Goal: Transaction & Acquisition: Purchase product/service

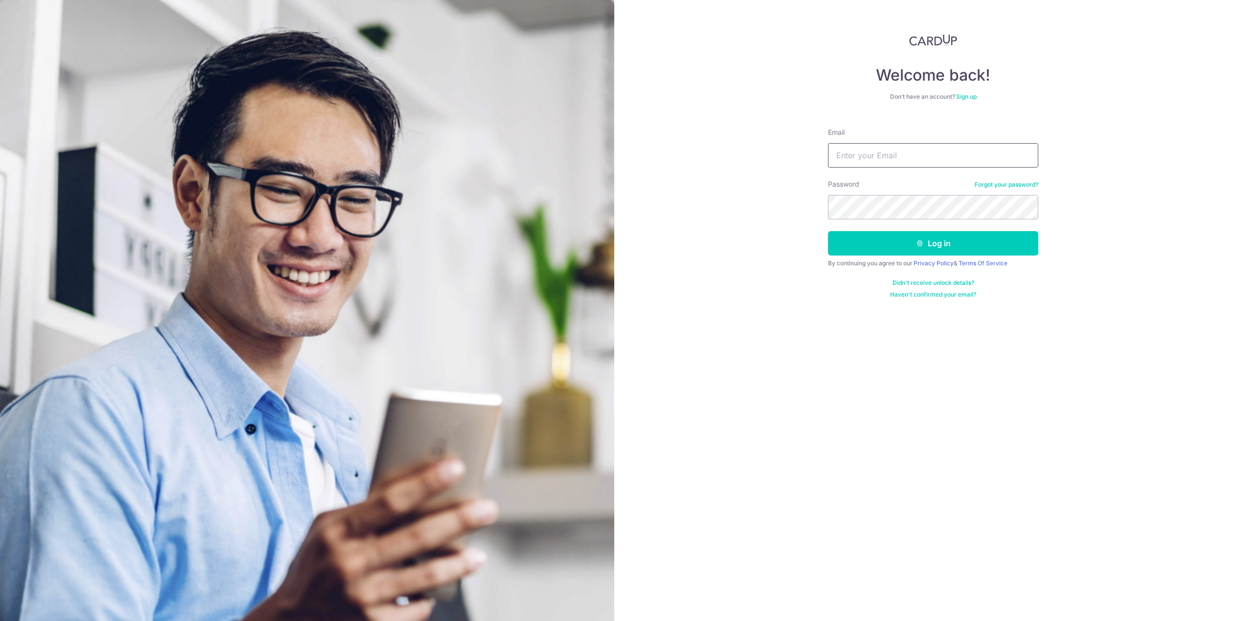
click at [870, 155] on input "Email" at bounding box center [933, 155] width 210 height 24
type input "antikomarine@icloud.com"
click at [984, 243] on button "Log in" at bounding box center [933, 243] width 210 height 24
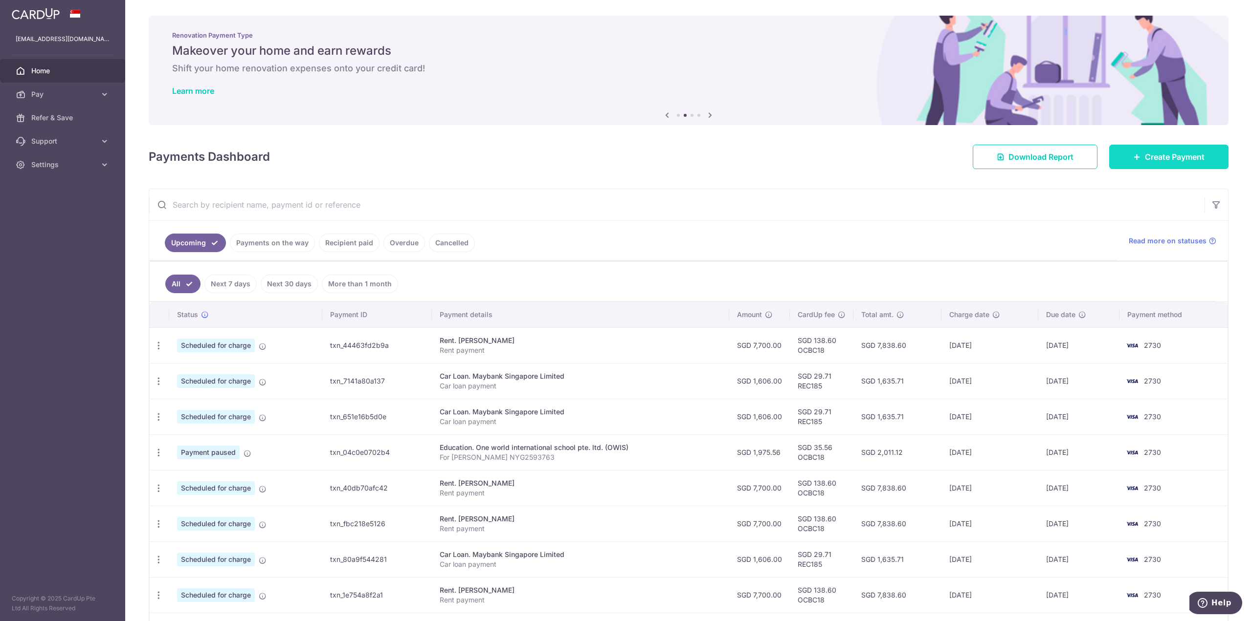
click at [1145, 162] on span "Create Payment" at bounding box center [1175, 157] width 60 height 12
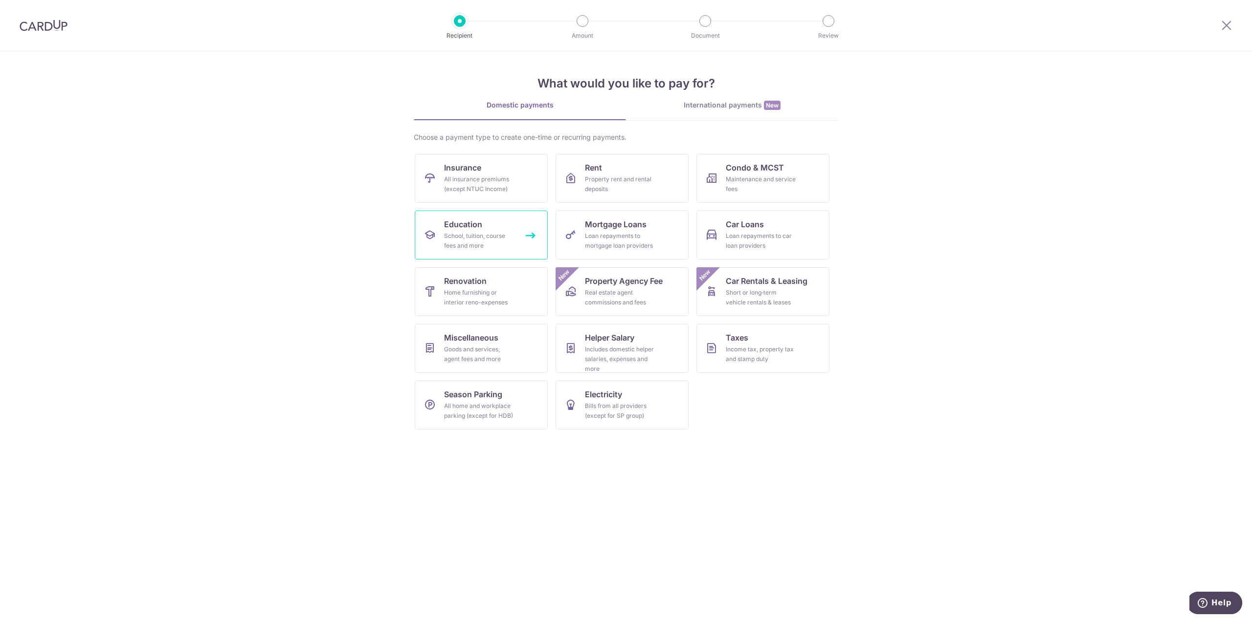
click at [492, 246] on div "School, tuition, course fees and more" at bounding box center [479, 241] width 70 height 20
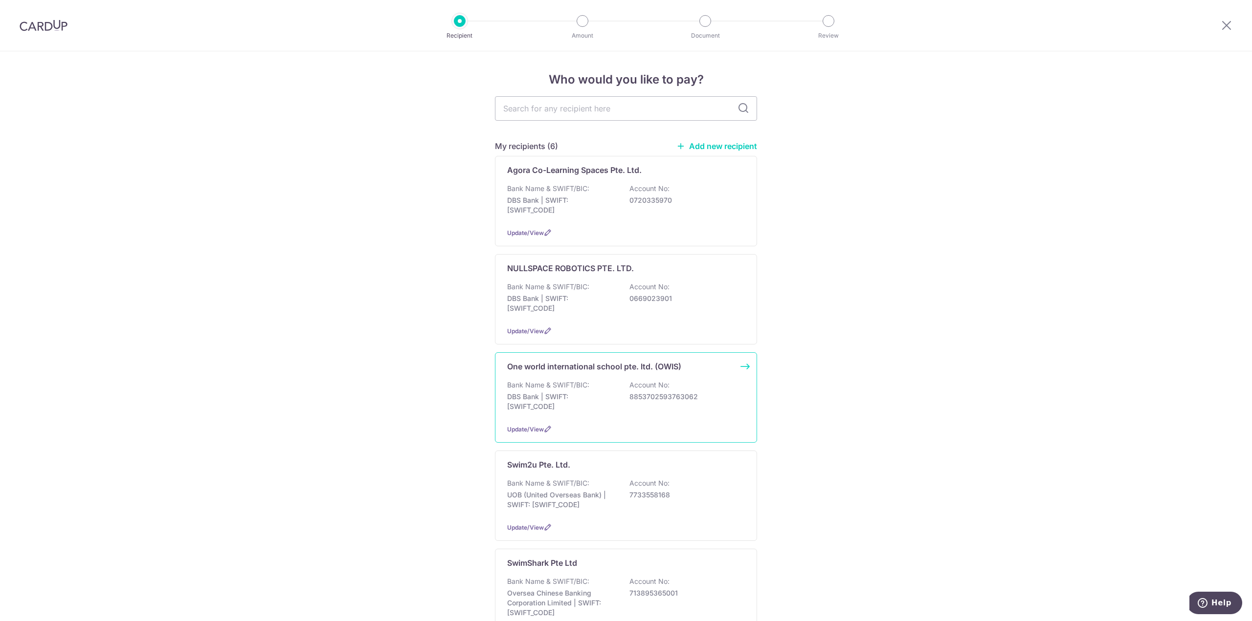
click at [575, 377] on div "One world international school pte. ltd. (OWIS) Bank Name & SWIFT/BIC: DBS Bank…" at bounding box center [626, 398] width 262 height 90
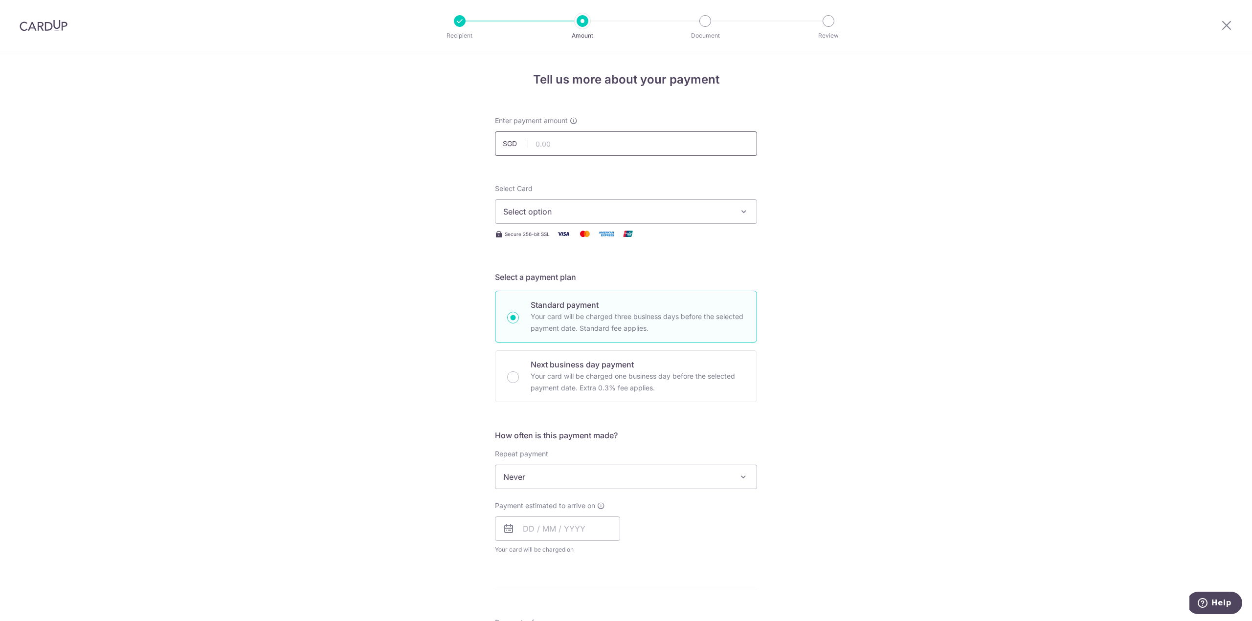
click at [535, 138] on input "text" at bounding box center [626, 144] width 262 height 24
click at [547, 138] on input "text" at bounding box center [626, 144] width 262 height 24
type input "337.90"
click at [399, 157] on div "Tell us more about your payment Enter payment amount SGD 337.90 337.90 Select C…" at bounding box center [626, 493] width 1252 height 885
click at [546, 208] on span "Select option" at bounding box center [617, 212] width 228 height 12
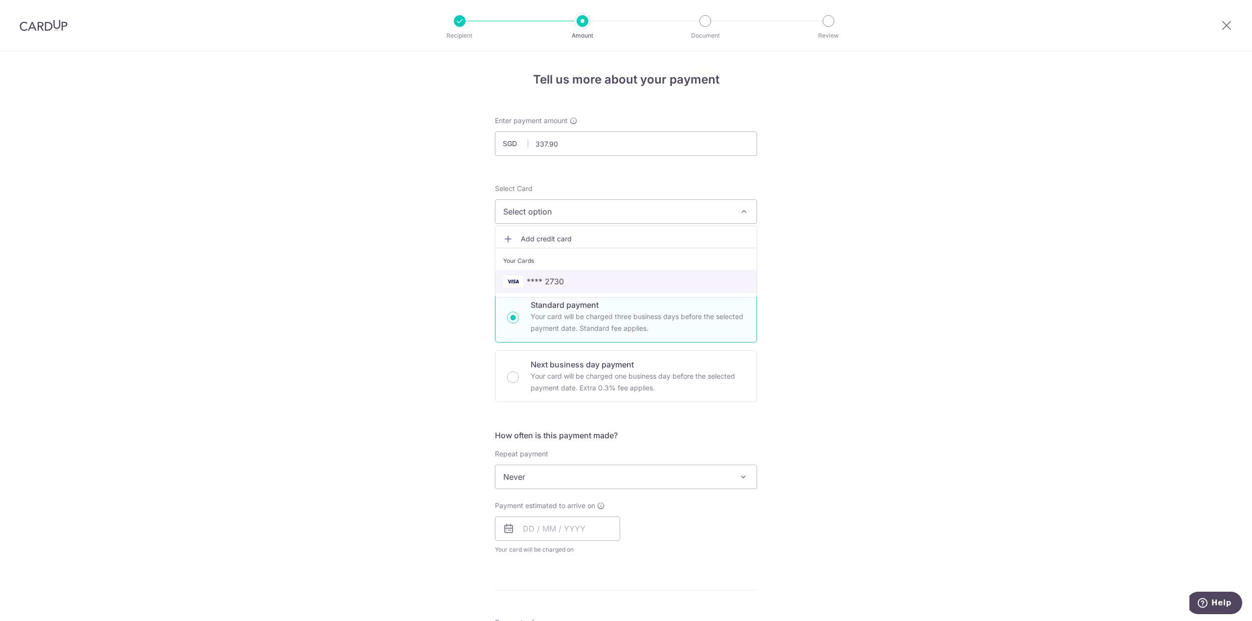
click at [558, 282] on span "**** 2730" at bounding box center [545, 282] width 37 height 12
click at [556, 476] on span "Never" at bounding box center [625, 477] width 261 height 23
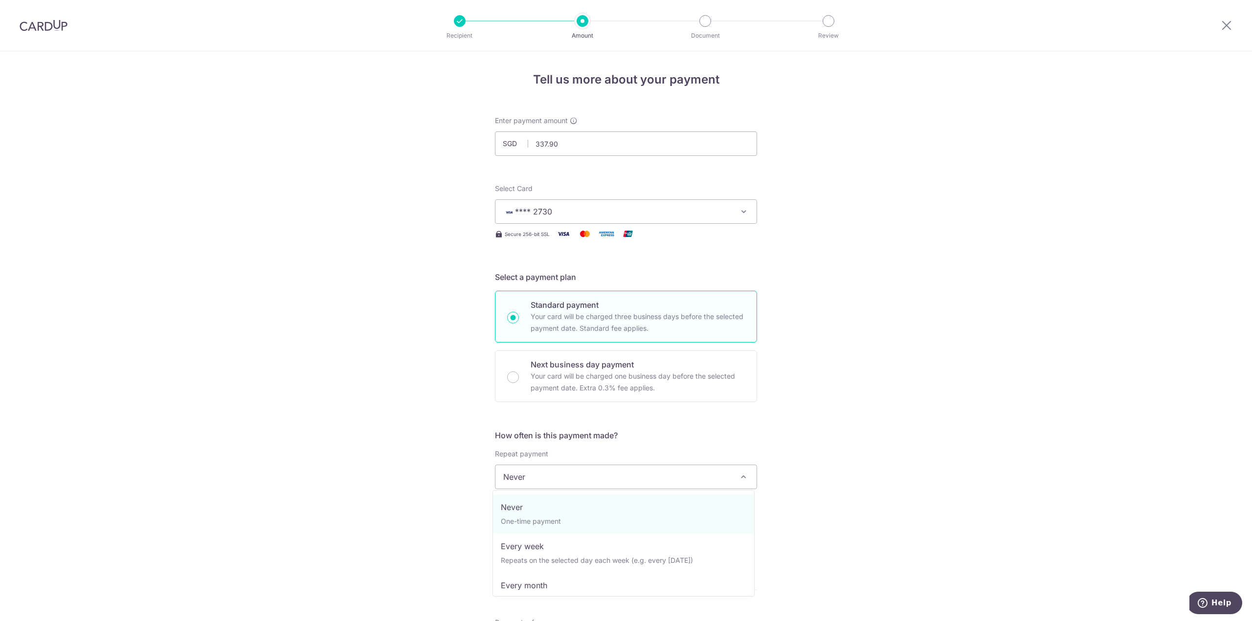
click at [558, 476] on span "Never" at bounding box center [625, 477] width 261 height 23
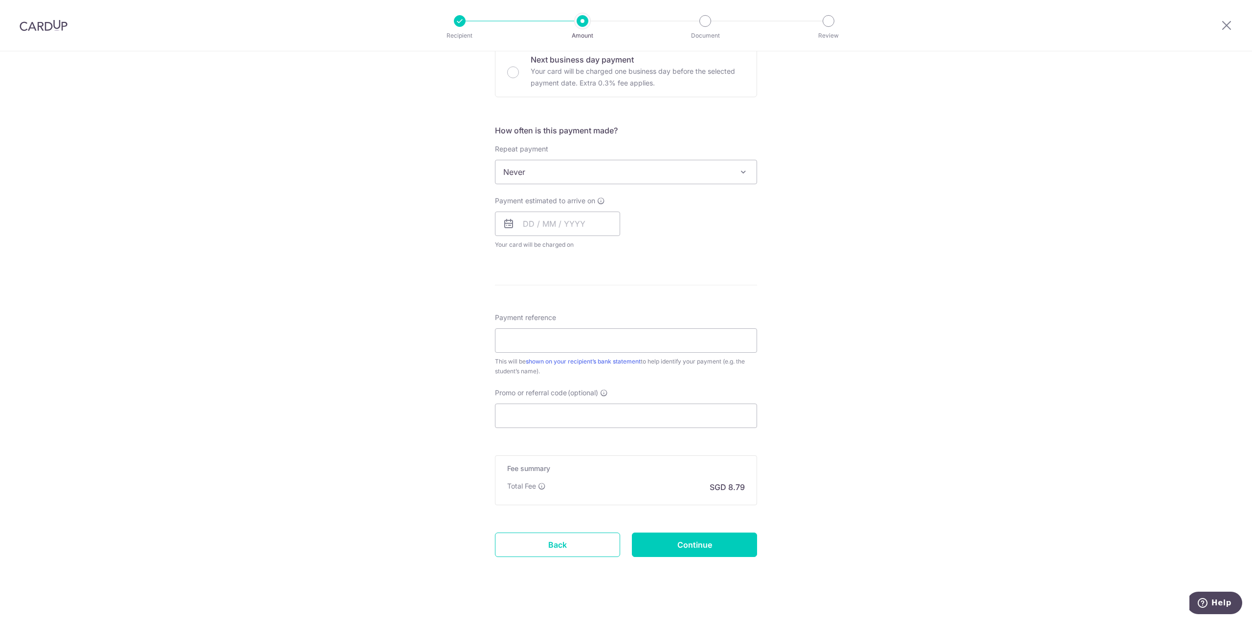
scroll to position [312, 0]
click at [529, 327] on input "Payment reference" at bounding box center [626, 334] width 262 height 24
paste input "IB - 2025-26 Co-Curricular Activiti"
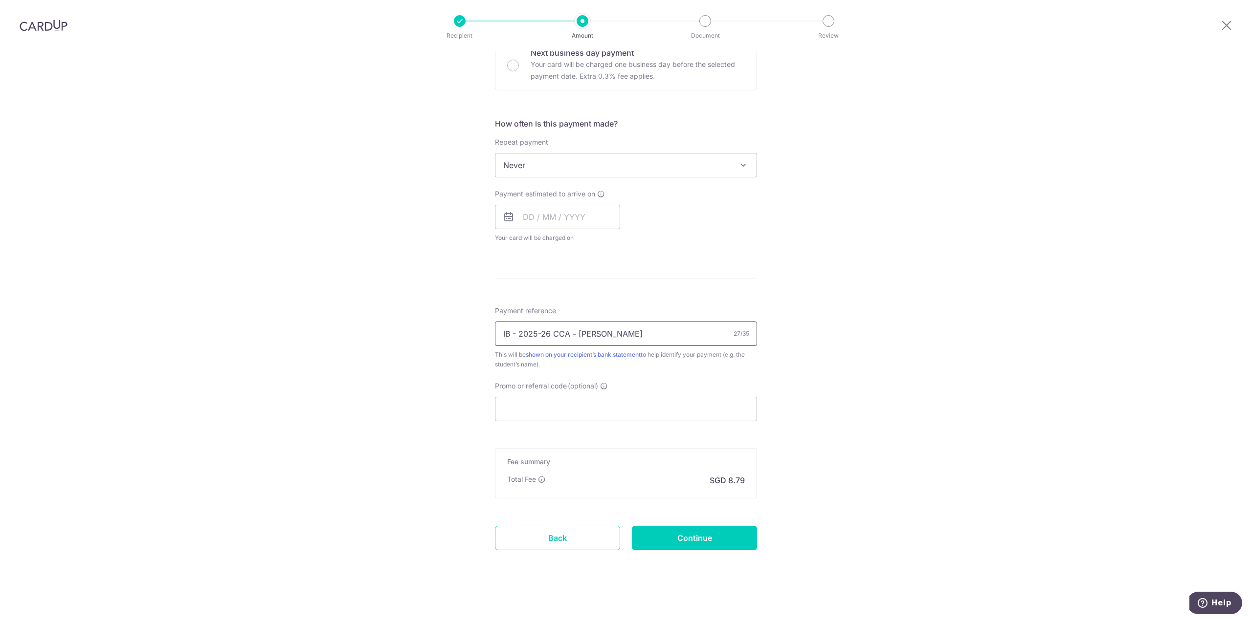
type input "IB - 2025-26 CCA - Leon Kim"
click at [419, 177] on div "Tell us more about your payment Enter payment amount SGD 337.90 337.90 Select C…" at bounding box center [626, 181] width 1252 height 885
click at [535, 402] on input "Promo or referral code (optional)" at bounding box center [626, 409] width 262 height 24
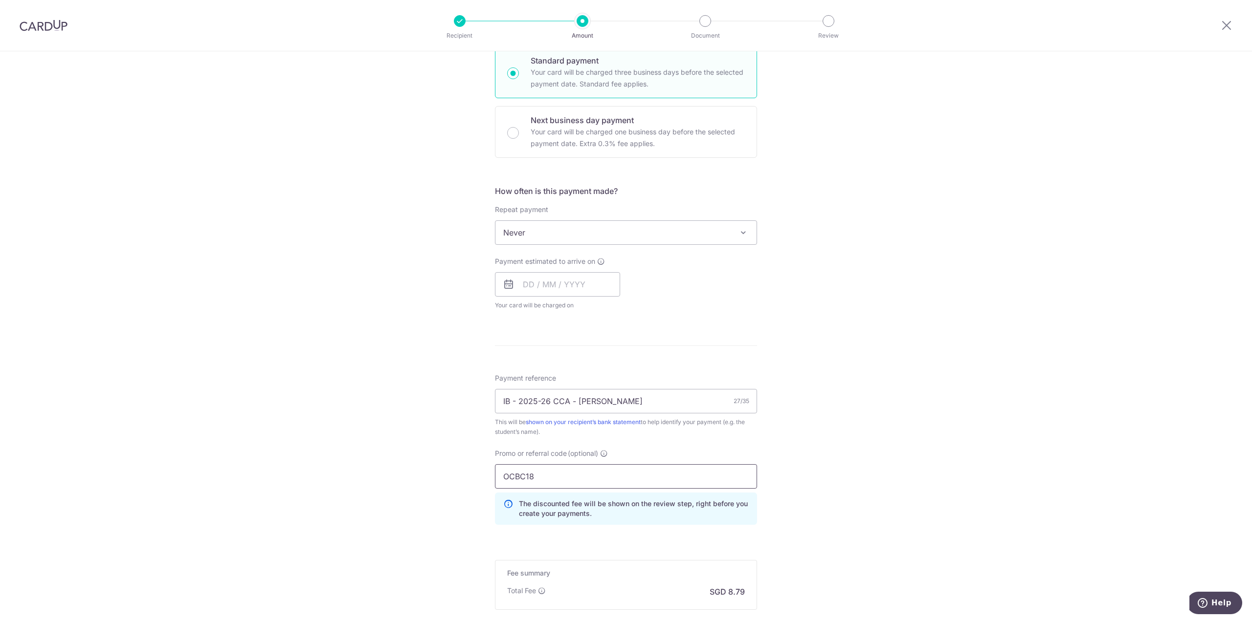
scroll to position [356, 0]
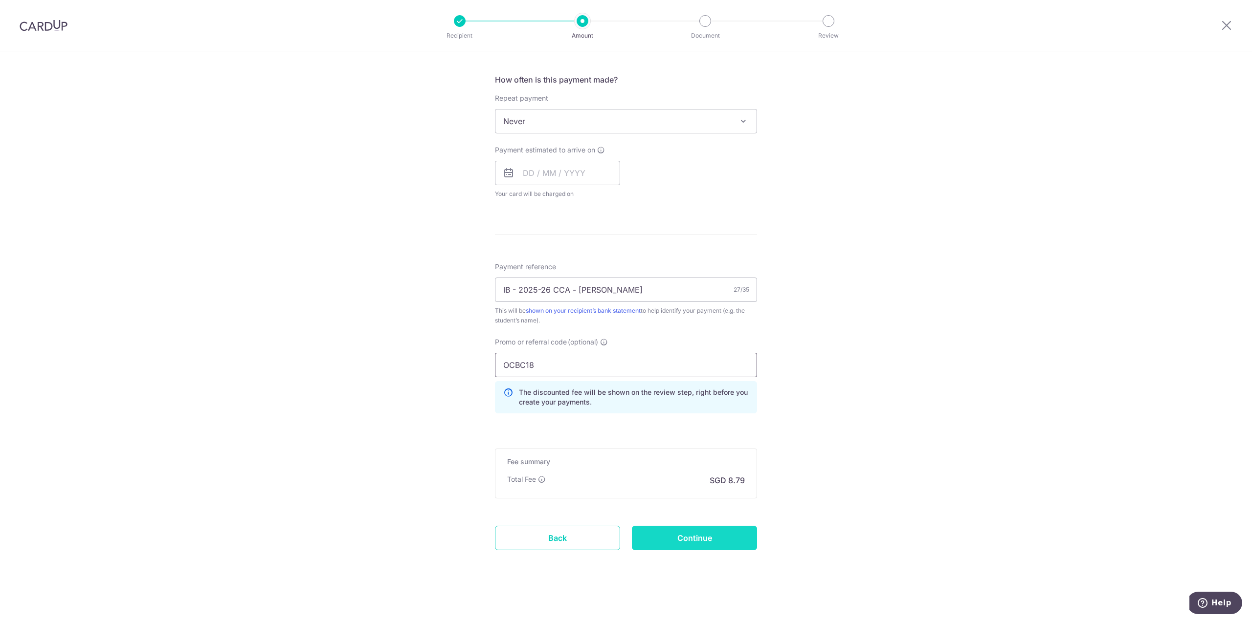
type input "OCBC18"
click at [672, 539] on input "Continue" at bounding box center [694, 538] width 125 height 24
type input "Create Schedule"
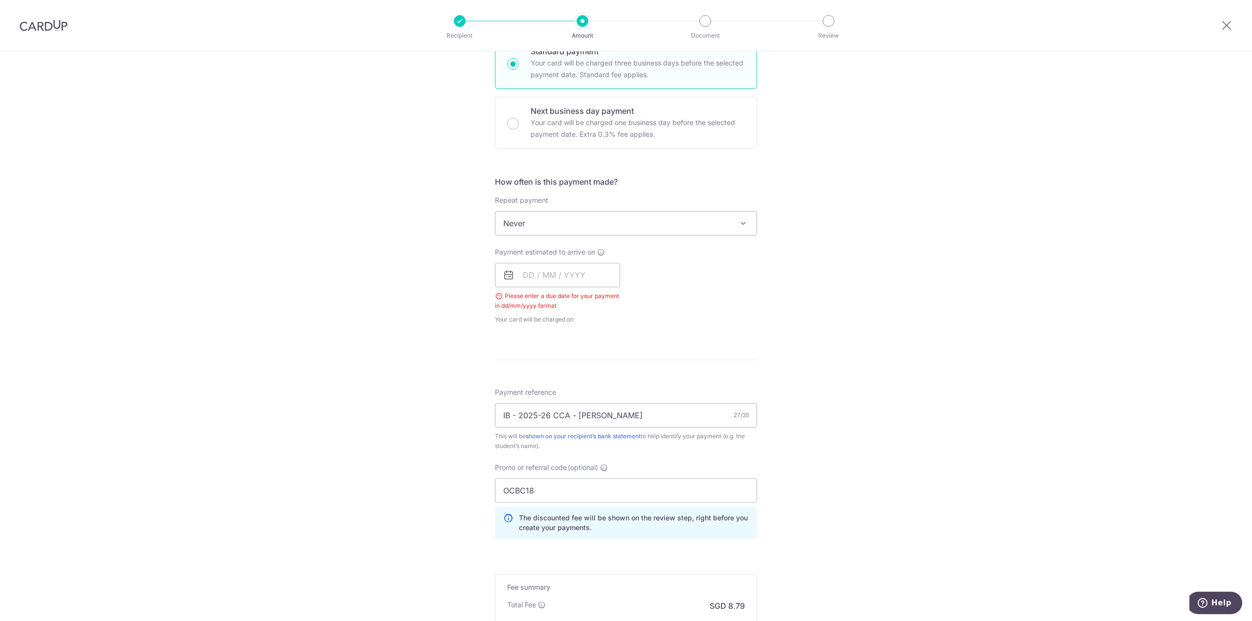
scroll to position [233, 0]
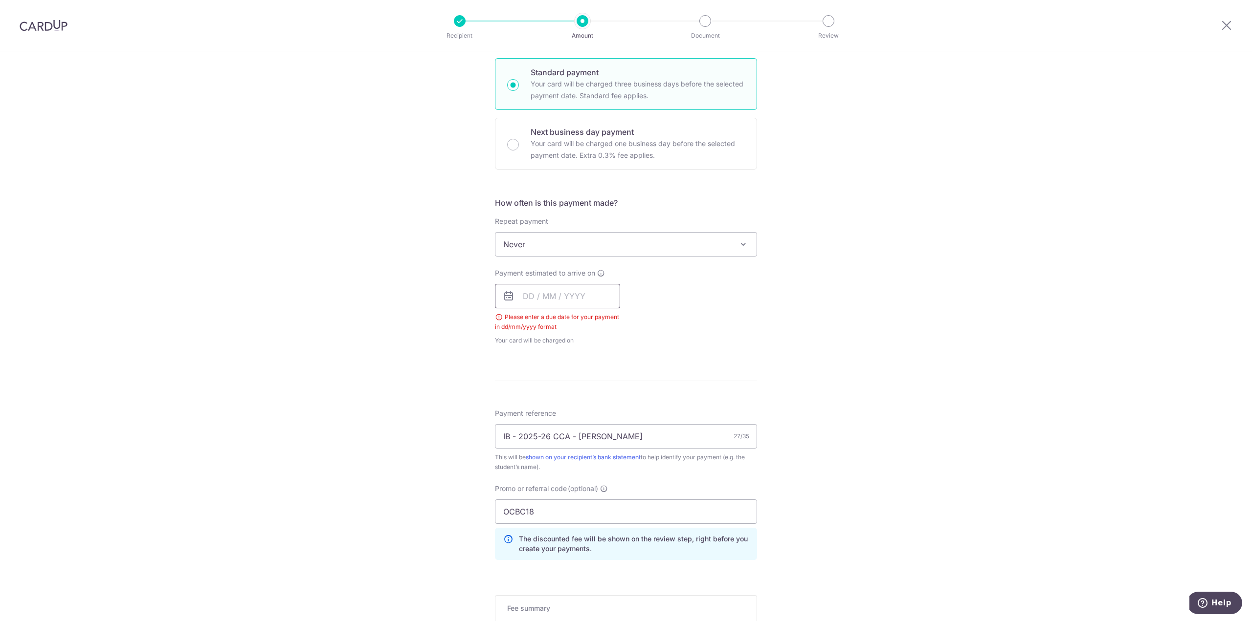
click at [549, 302] on input "text" at bounding box center [557, 296] width 125 height 24
click at [569, 405] on link "17" at bounding box center [574, 405] width 16 height 16
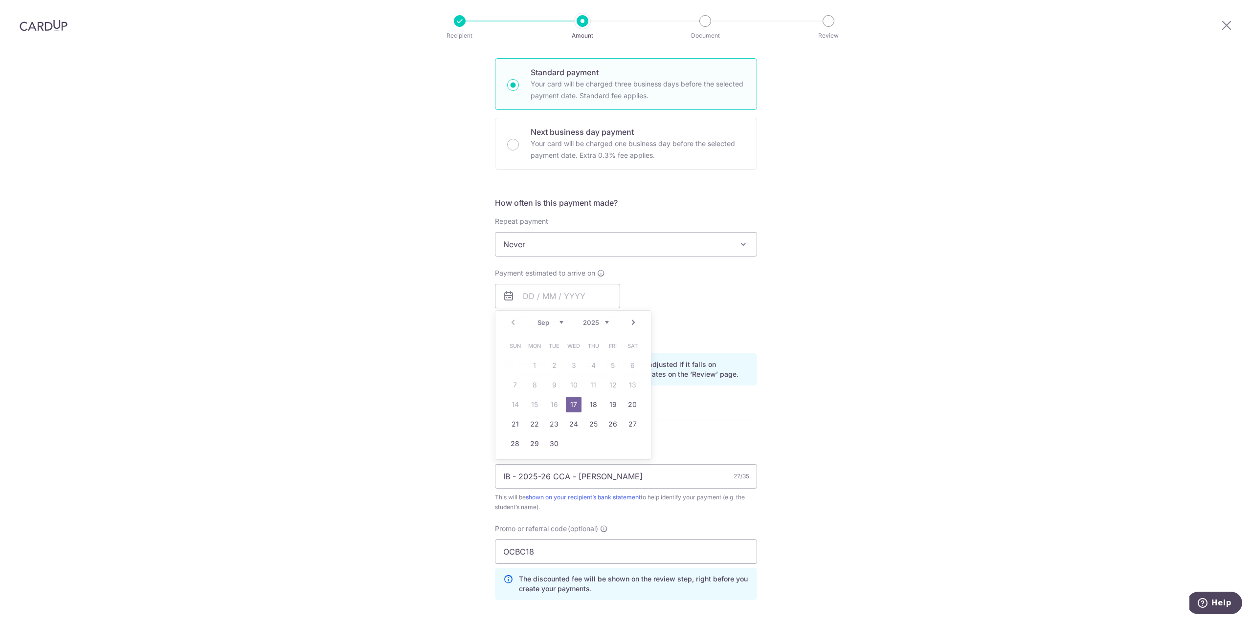
type input "17/09/2025"
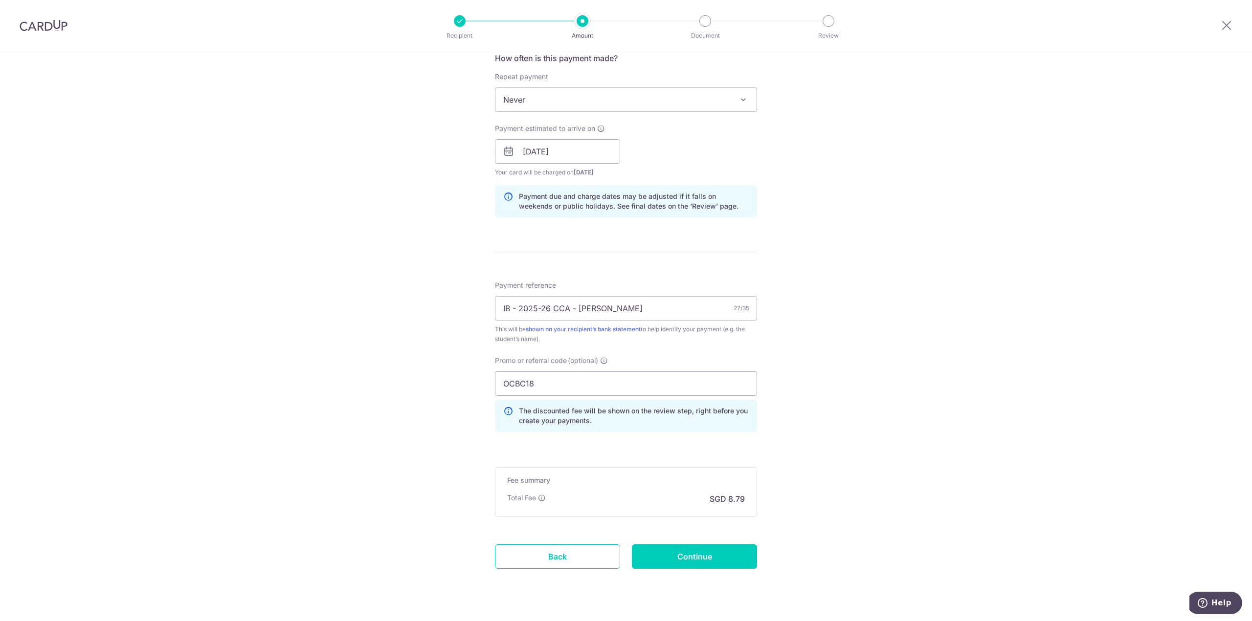
scroll to position [396, 0]
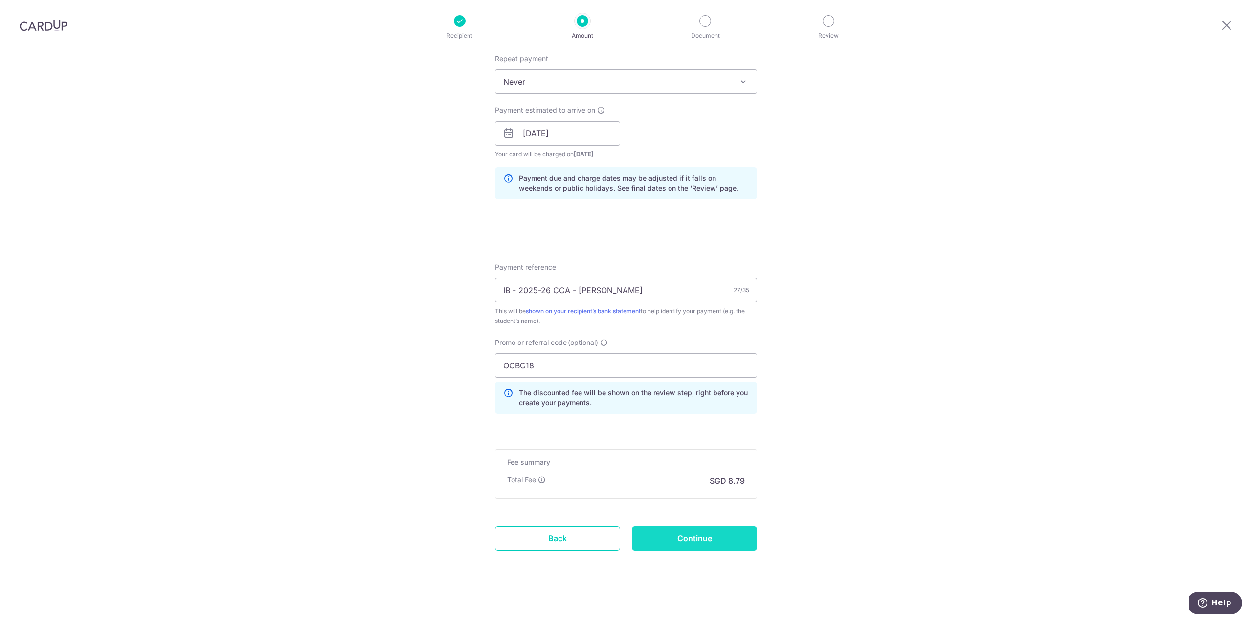
click at [695, 540] on input "Continue" at bounding box center [694, 539] width 125 height 24
type input "Create Schedule"
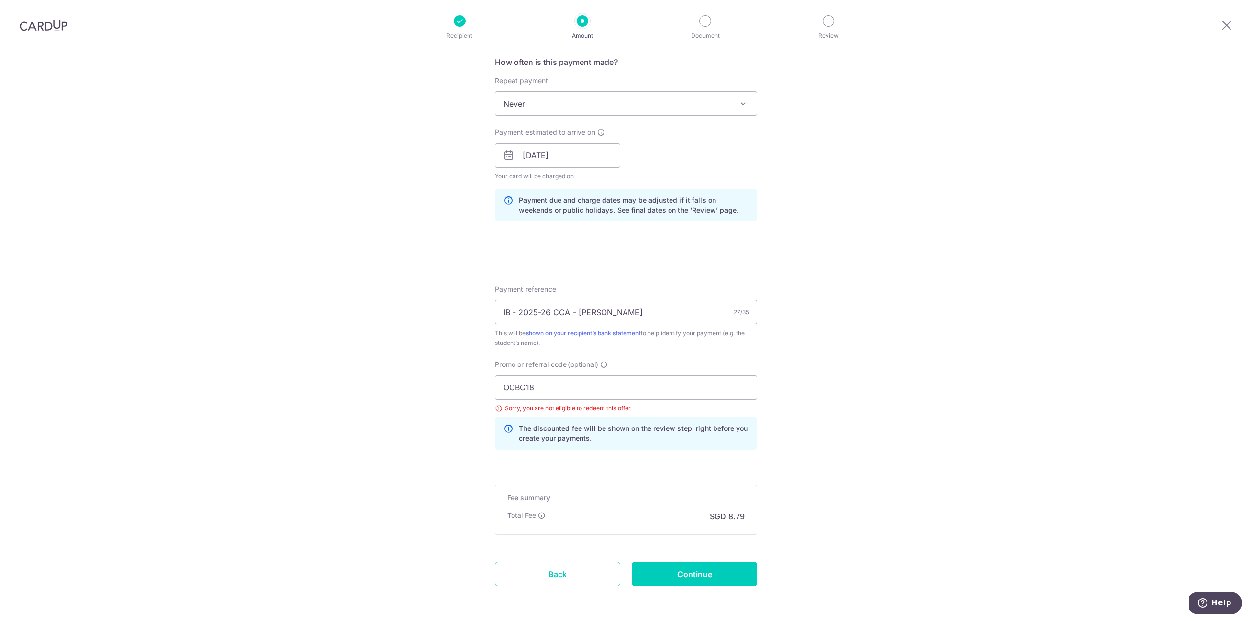
scroll to position [391, 0]
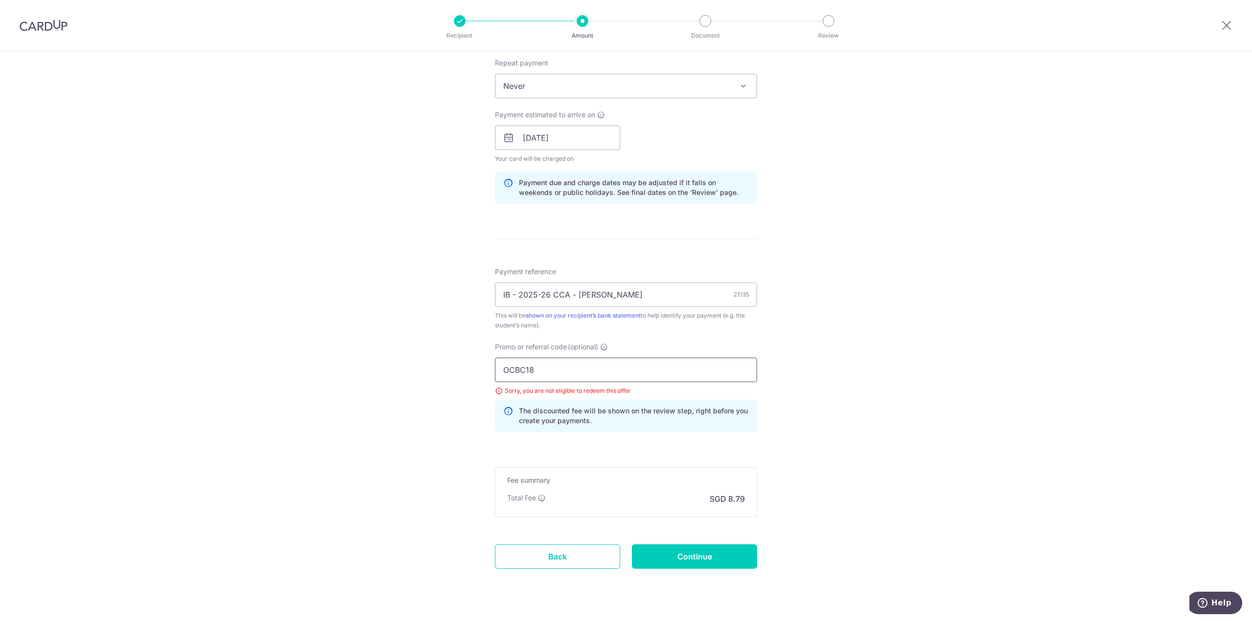
drag, startPoint x: 542, startPoint y: 359, endPoint x: 525, endPoint y: 367, distance: 19.3
click at [525, 367] on input "OCBC18" at bounding box center [626, 370] width 262 height 24
type input "OCBC195"
click at [648, 555] on input "Continue" at bounding box center [694, 557] width 125 height 24
type input "Update Schedule"
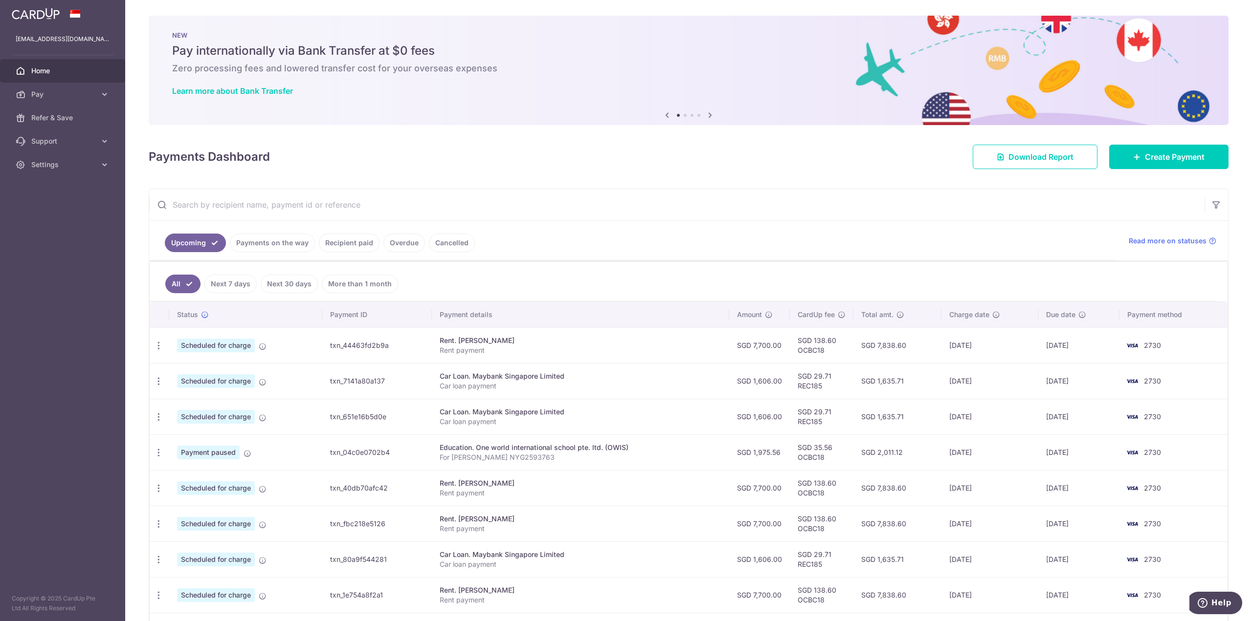
click at [706, 115] on icon at bounding box center [710, 115] width 12 height 12
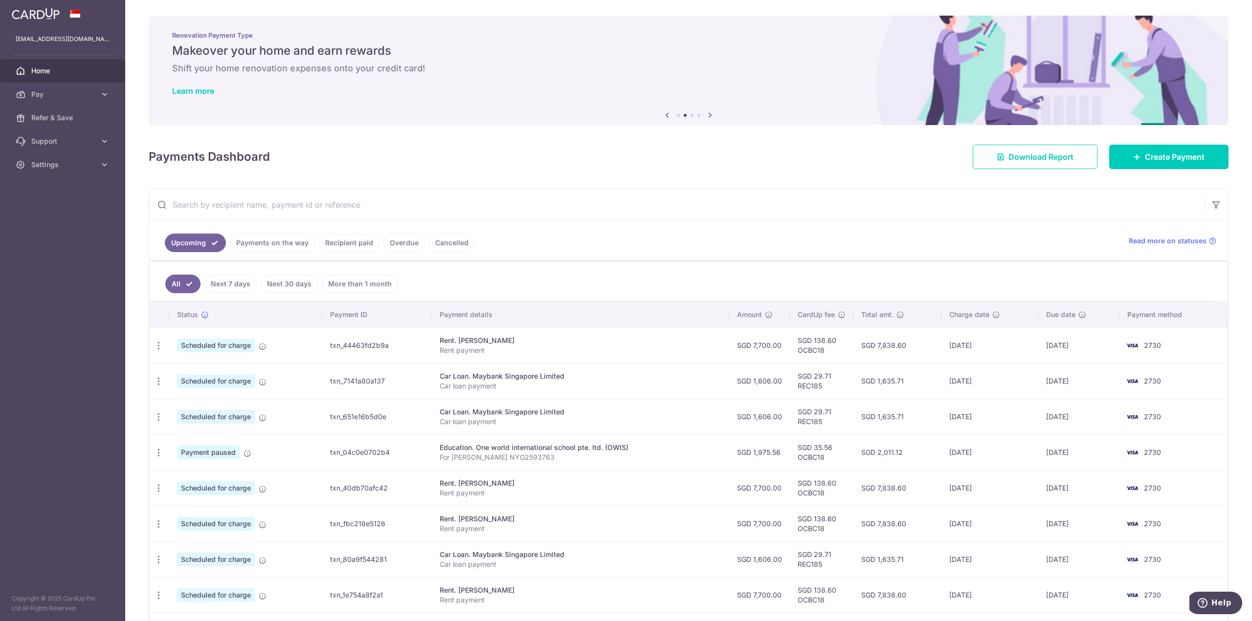
click at [706, 115] on icon at bounding box center [710, 115] width 12 height 12
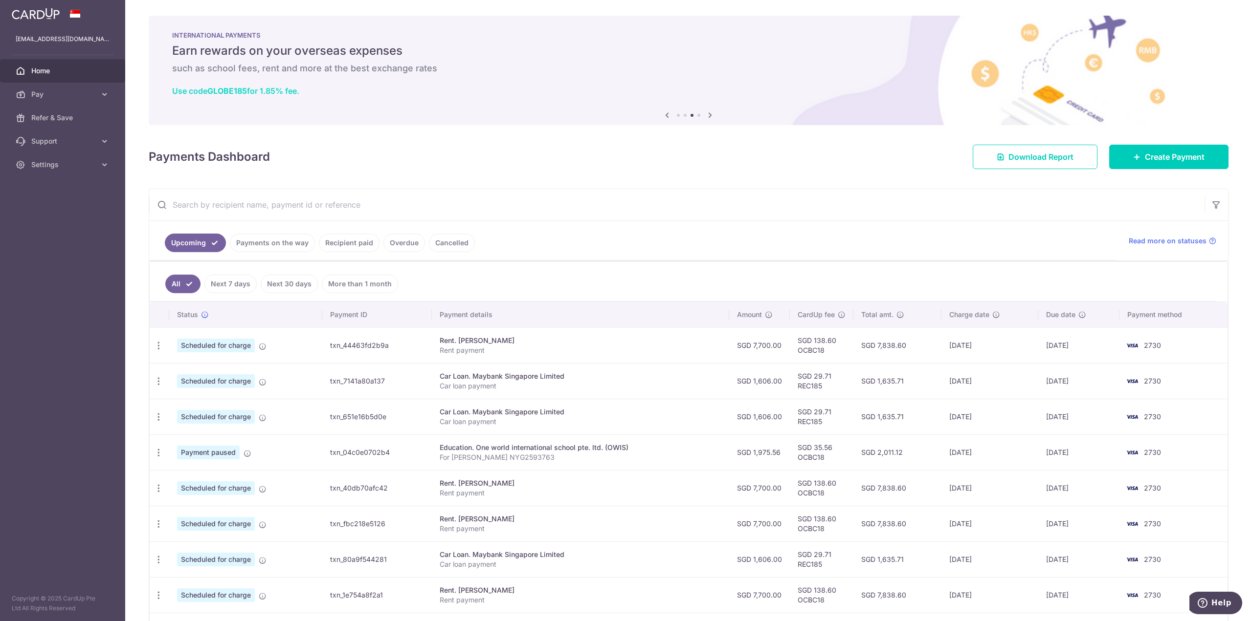
click at [285, 89] on link "Use code GLOBE185 for 1.85% fee." at bounding box center [235, 91] width 127 height 10
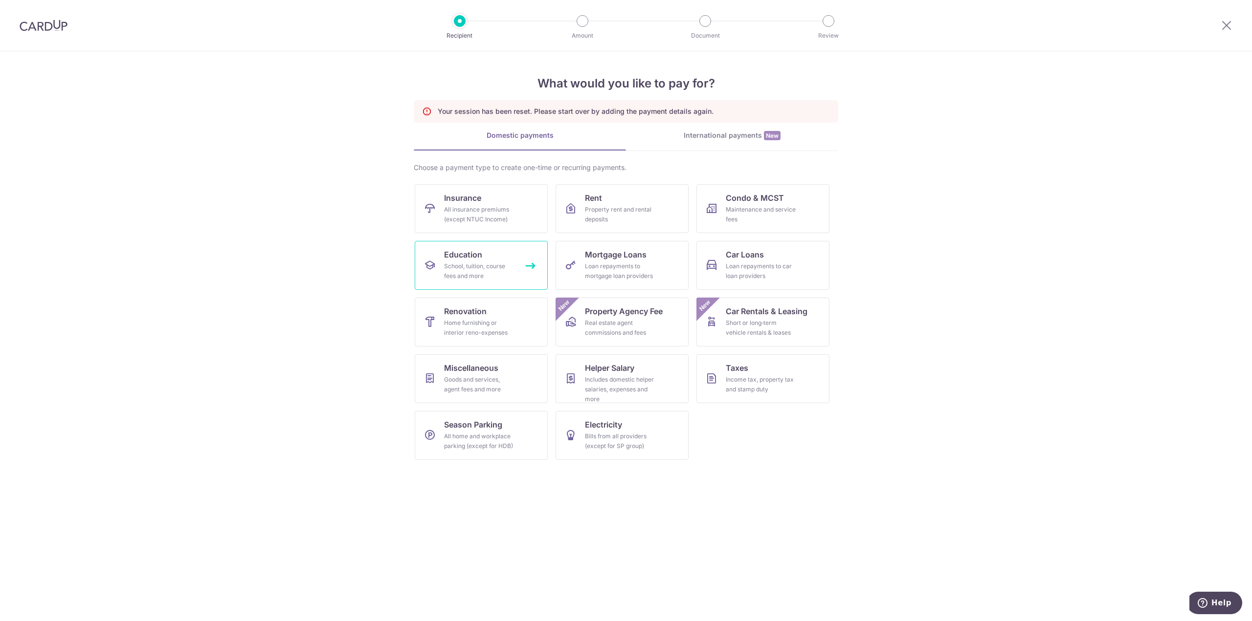
click at [487, 263] on div "School, tuition, course fees and more" at bounding box center [479, 272] width 70 height 20
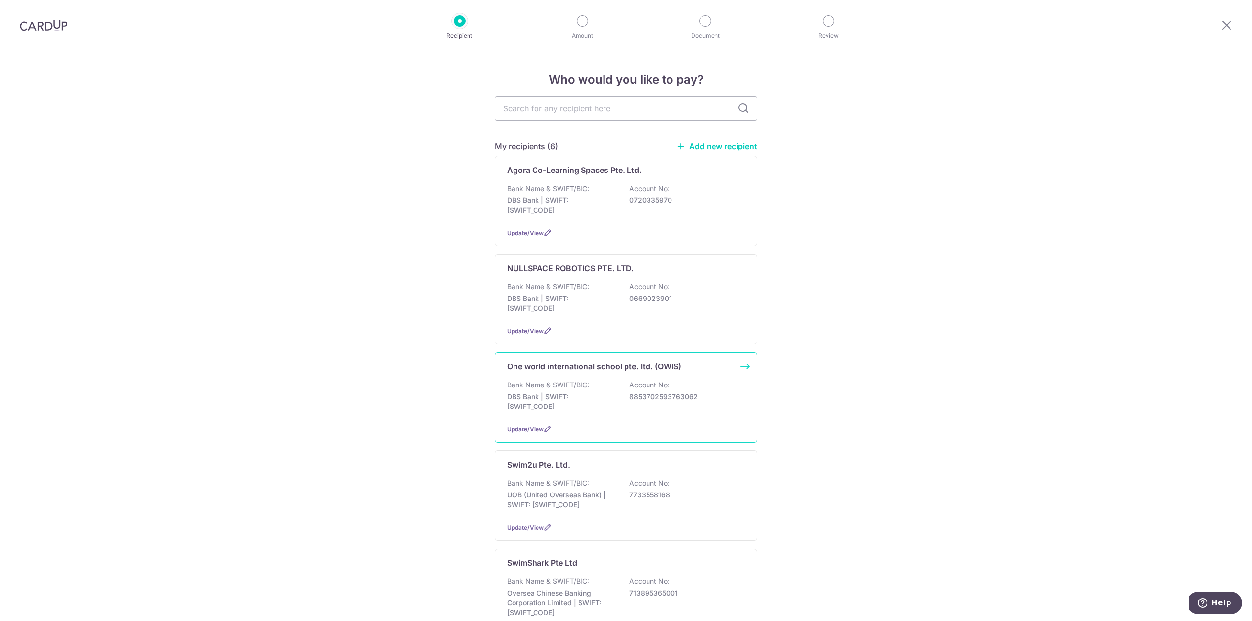
click at [554, 390] on div "Bank Name & SWIFT/BIC: DBS Bank | SWIFT: [SWIFT_CODE] Account No: 8853702593763…" at bounding box center [626, 398] width 238 height 36
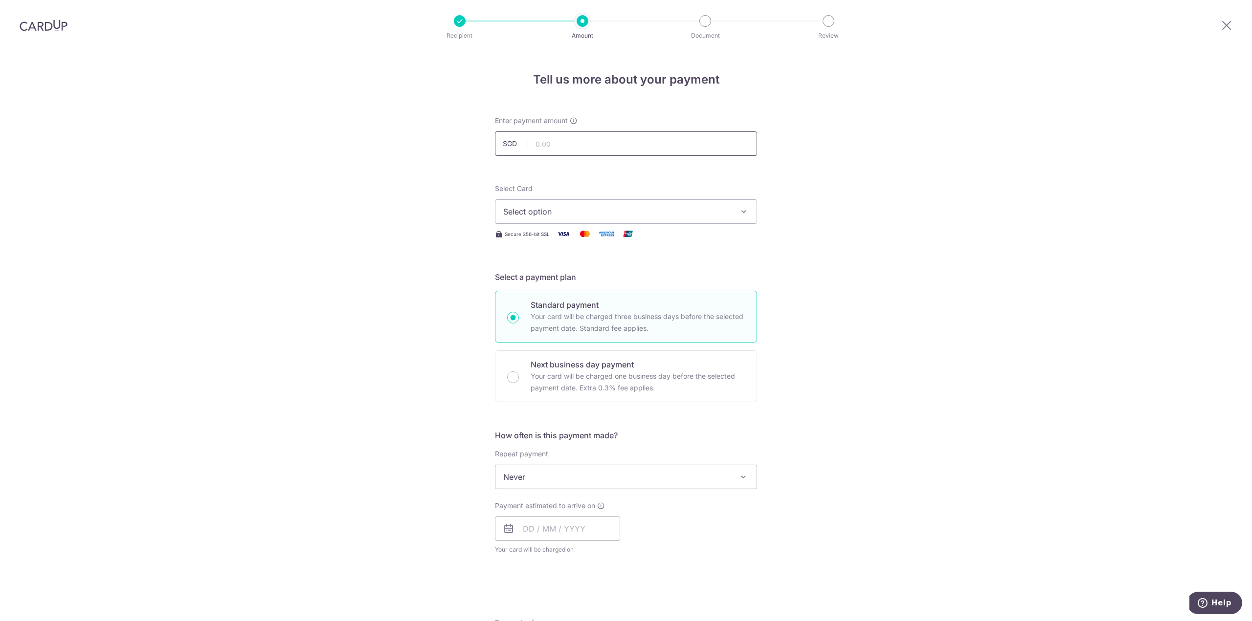
click at [549, 140] on input "text" at bounding box center [626, 144] width 262 height 24
type input "337.90"
click at [375, 180] on div "Tell us more about your payment Enter payment amount SGD 337.90 337.90 Select C…" at bounding box center [626, 493] width 1252 height 885
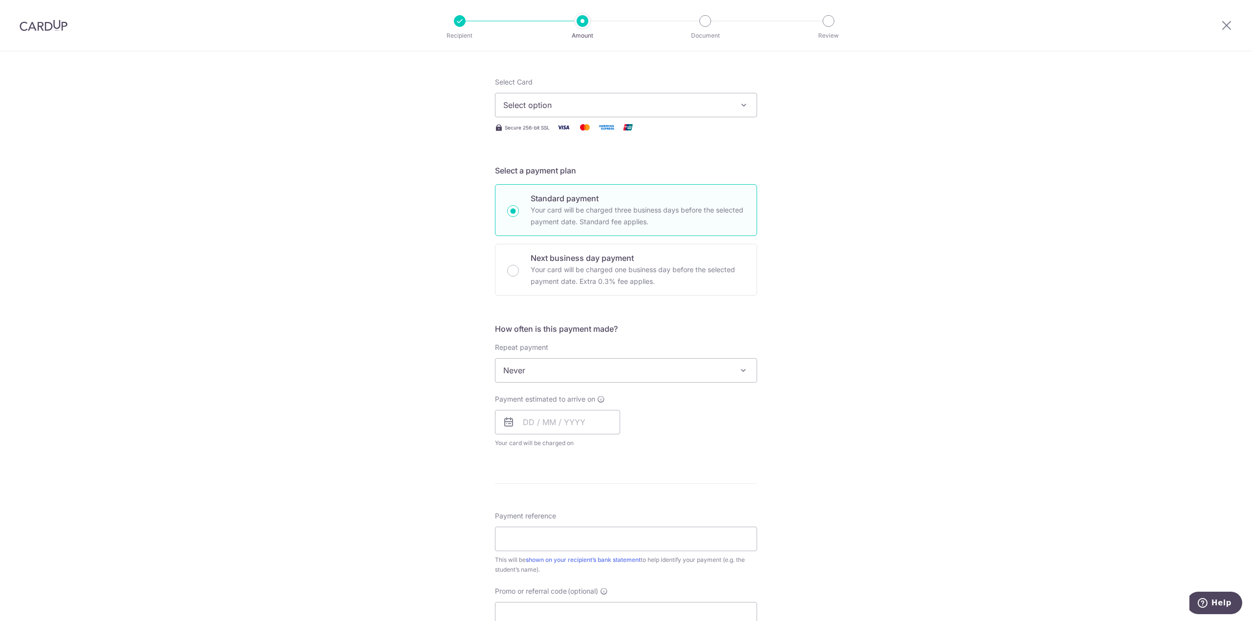
scroll to position [147, 0]
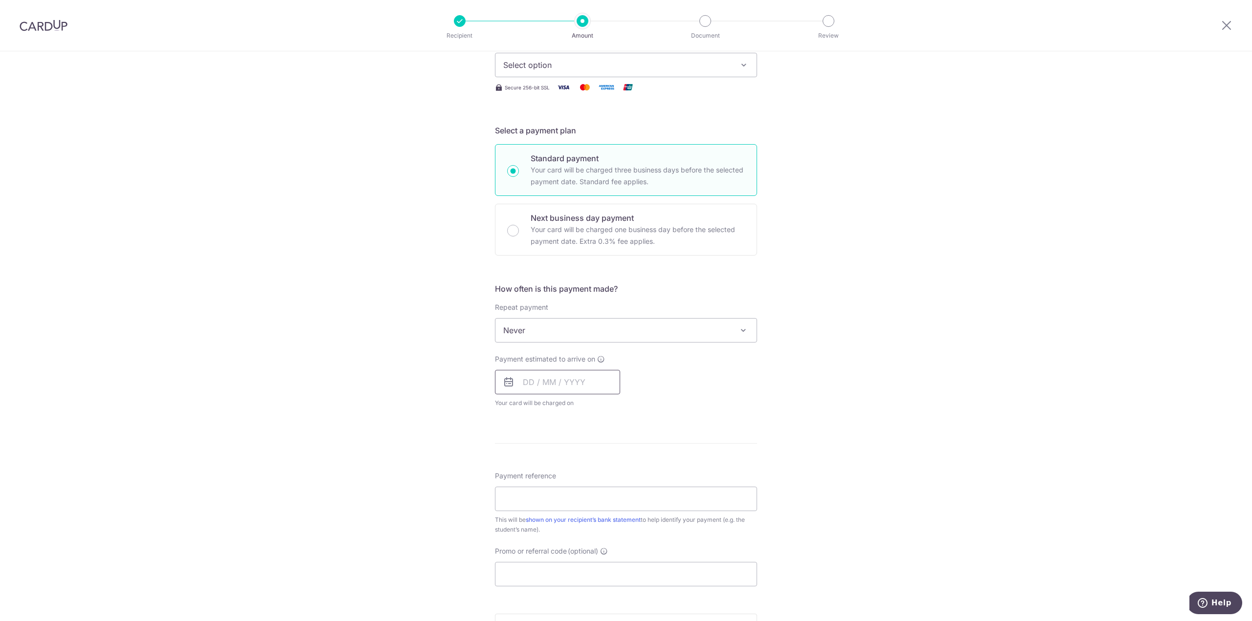
click at [560, 373] on input "text" at bounding box center [557, 382] width 125 height 24
click at [570, 488] on link "17" at bounding box center [574, 491] width 16 height 16
type input "[DATE]"
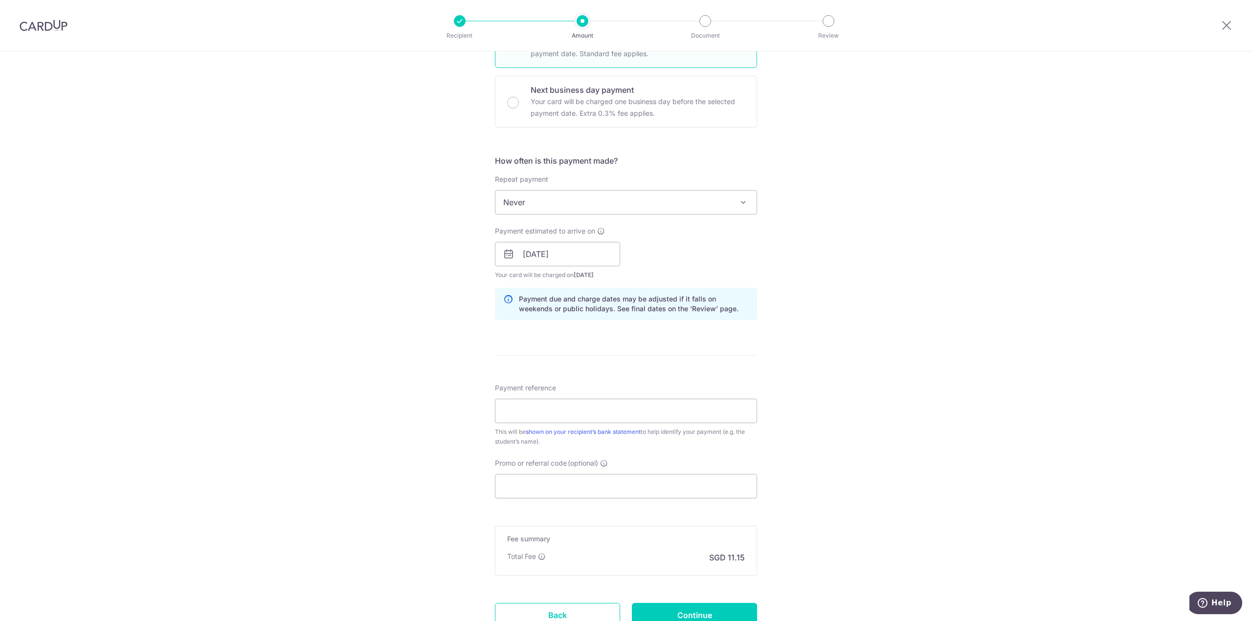
scroll to position [293, 0]
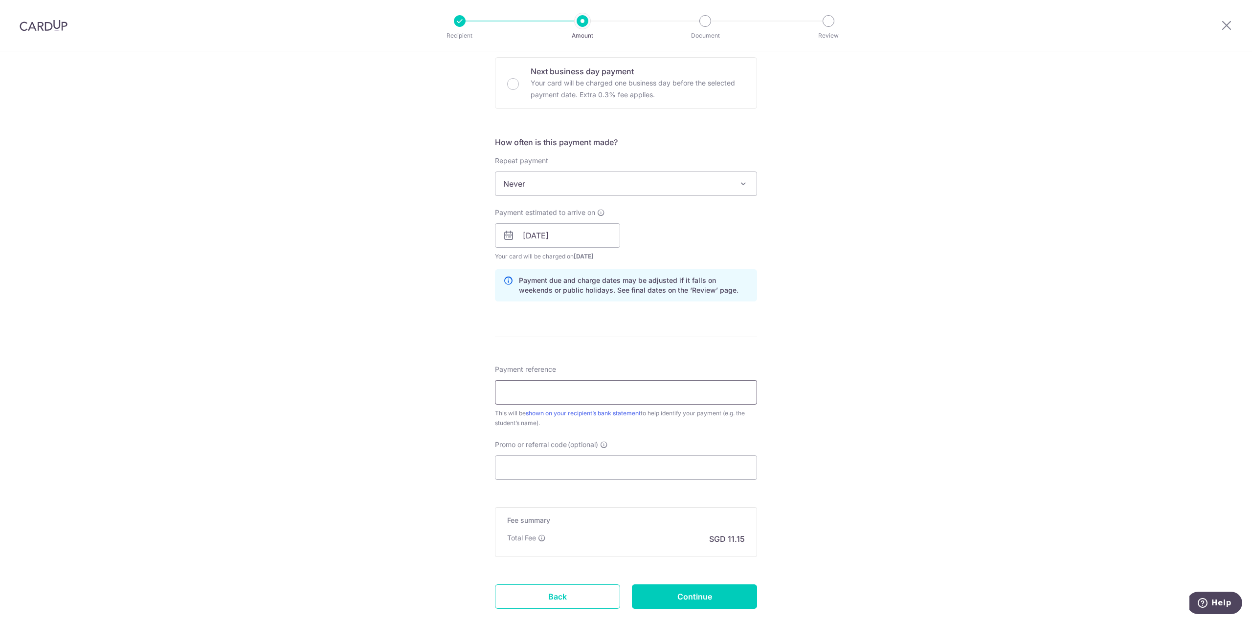
click at [526, 395] on input "Payment reference" at bounding box center [626, 392] width 262 height 24
drag, startPoint x: 433, startPoint y: 350, endPoint x: 444, endPoint y: 355, distance: 12.7
click at [432, 349] on div "Tell us more about your payment Enter payment amount SGD 337.90 337.90 Select C…" at bounding box center [626, 220] width 1252 height 925
click at [531, 399] on input "Payment reference" at bounding box center [626, 392] width 262 height 24
paste input "OCBC195"
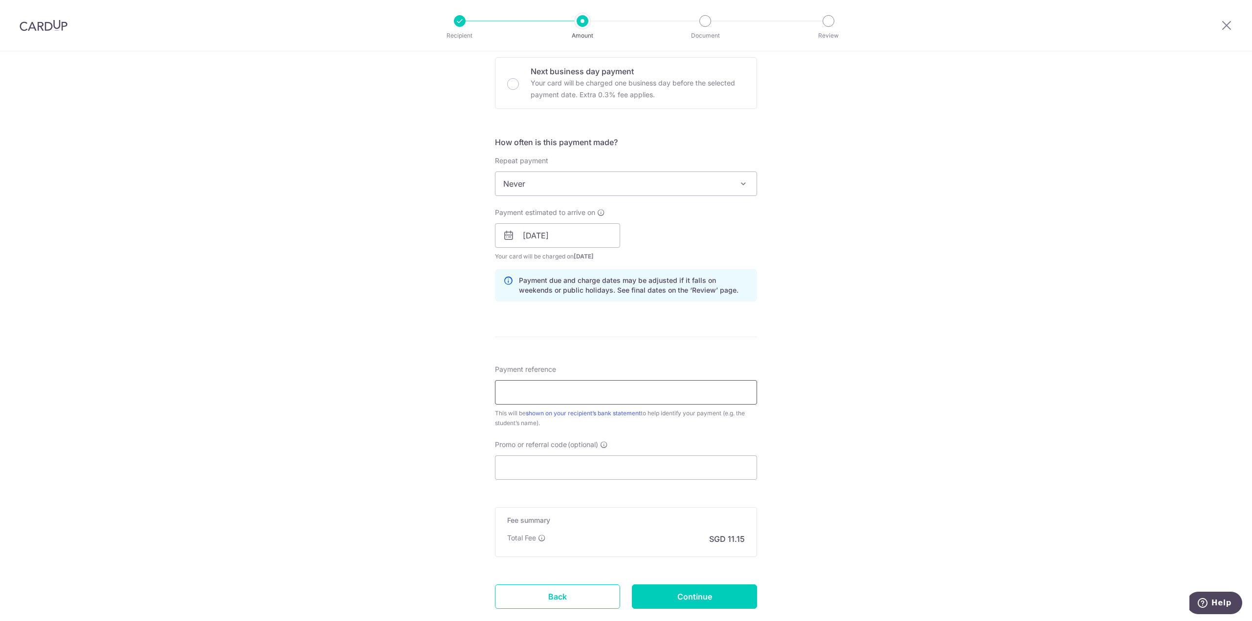
type input "OCBC195"
drag, startPoint x: 547, startPoint y: 392, endPoint x: 473, endPoint y: 385, distance: 74.1
click at [471, 384] on div "Tell us more about your payment Enter payment amount SGD 337.90 337.90 Select C…" at bounding box center [626, 220] width 1252 height 925
click at [542, 465] on input "Promo or referral code (optional)" at bounding box center [626, 468] width 262 height 24
paste input "OCBC195"
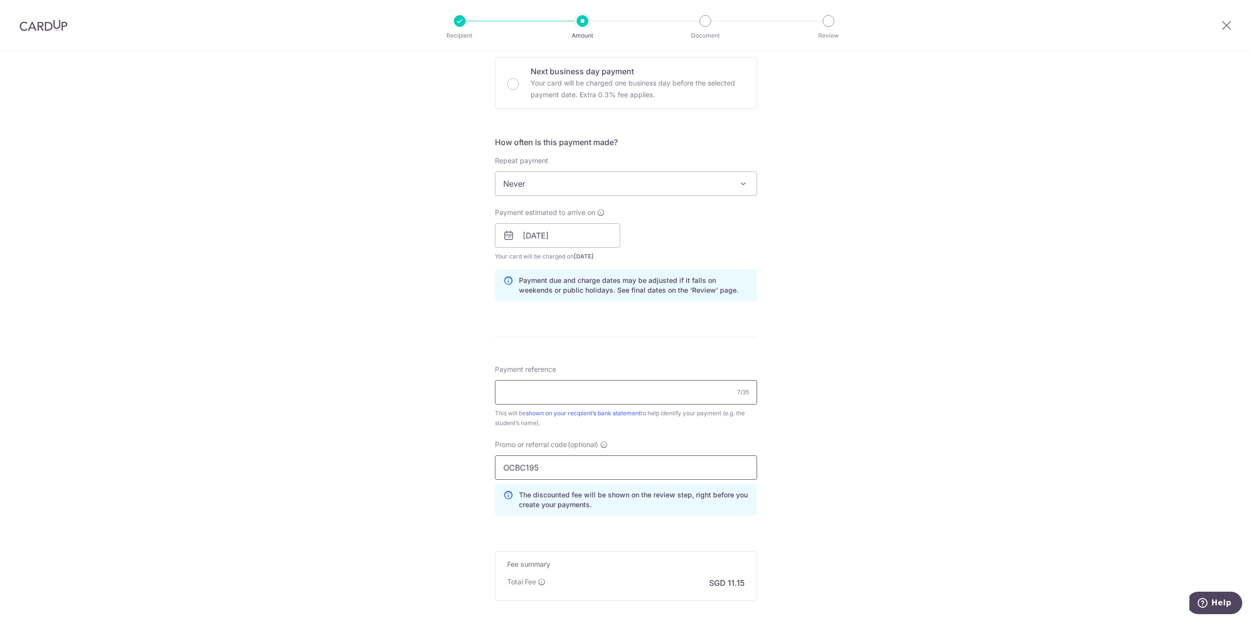
type input "OCBC195"
click at [529, 394] on input "Payment reference" at bounding box center [626, 392] width 262 height 24
type input "l"
paste input "IB - 2025-26 Co-Curricula"
click at [504, 393] on input "leon Kim IB - 2025-26 Co-Curricula" at bounding box center [626, 392] width 262 height 24
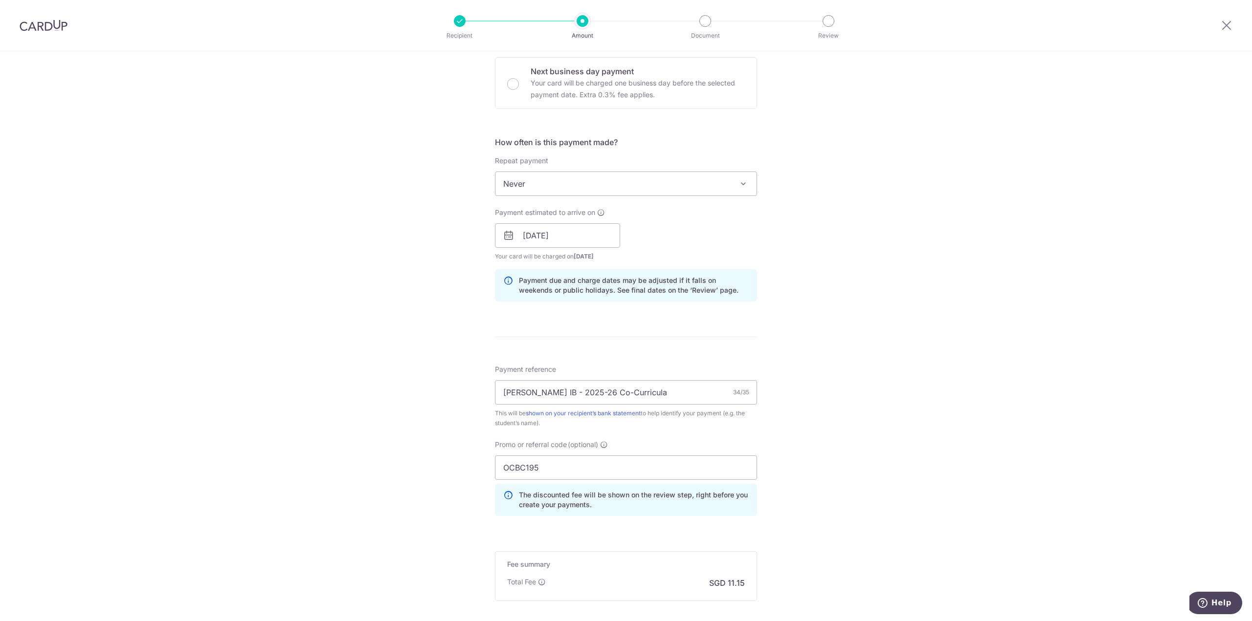
click at [424, 368] on div "Tell us more about your payment Enter payment amount SGD 337.90 337.90 Select C…" at bounding box center [626, 242] width 1252 height 969
drag, startPoint x: 692, startPoint y: 388, endPoint x: 592, endPoint y: 396, distance: 100.5
click at [592, 396] on input "Leon Kim IB - 2025-26 Co-Curricula" at bounding box center [626, 392] width 262 height 24
type input "[PERSON_NAME] IB - 2025-26 CCA"
click at [425, 339] on div "Tell us more about your payment Enter payment amount SGD 337.90 337.90 Select C…" at bounding box center [626, 242] width 1252 height 969
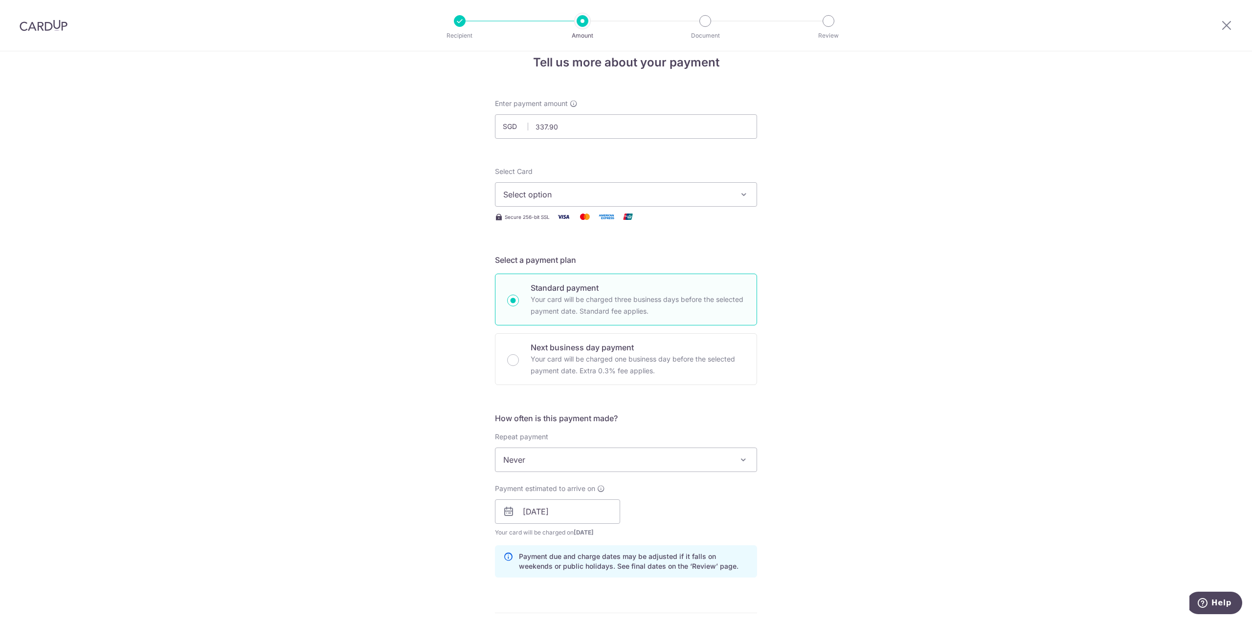
scroll to position [0, 0]
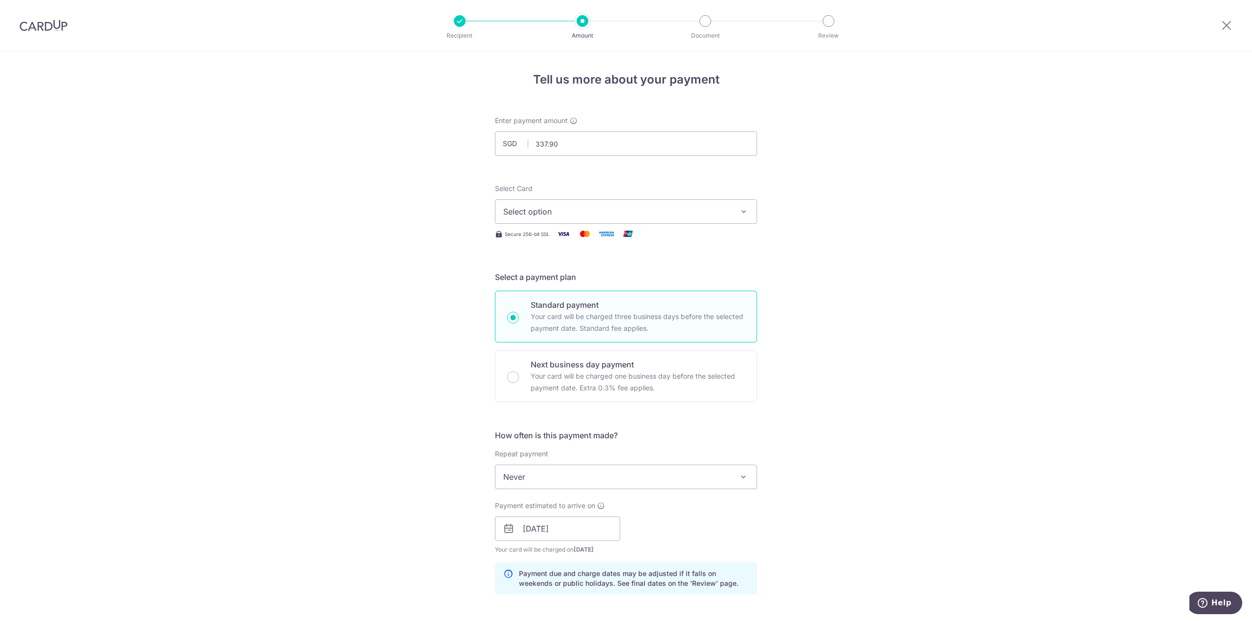
click at [536, 210] on span "Select option" at bounding box center [617, 212] width 228 height 12
click at [540, 276] on span "**** 2730" at bounding box center [545, 282] width 37 height 12
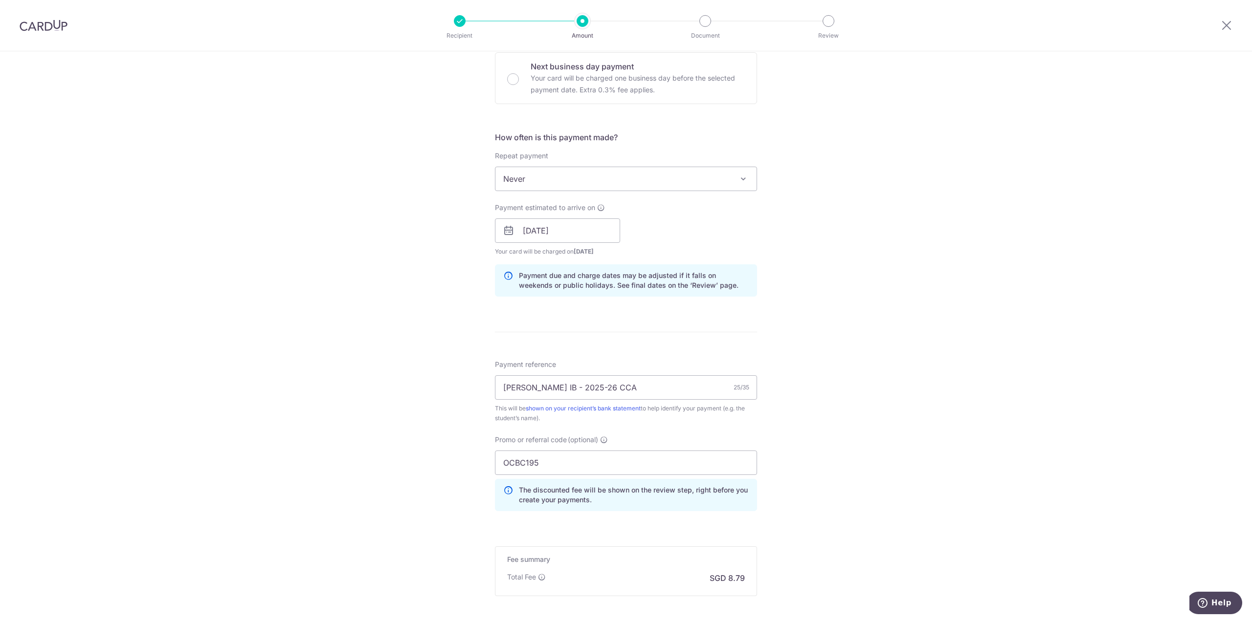
scroll to position [396, 0]
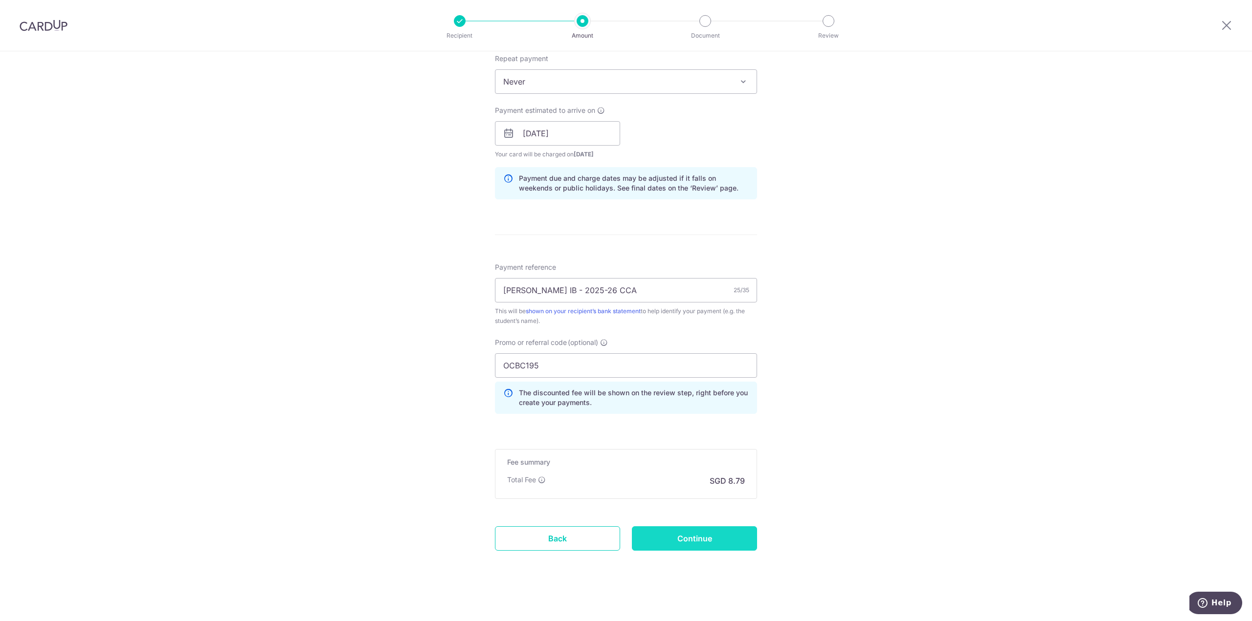
click at [664, 536] on input "Continue" at bounding box center [694, 539] width 125 height 24
type input "Create Schedule"
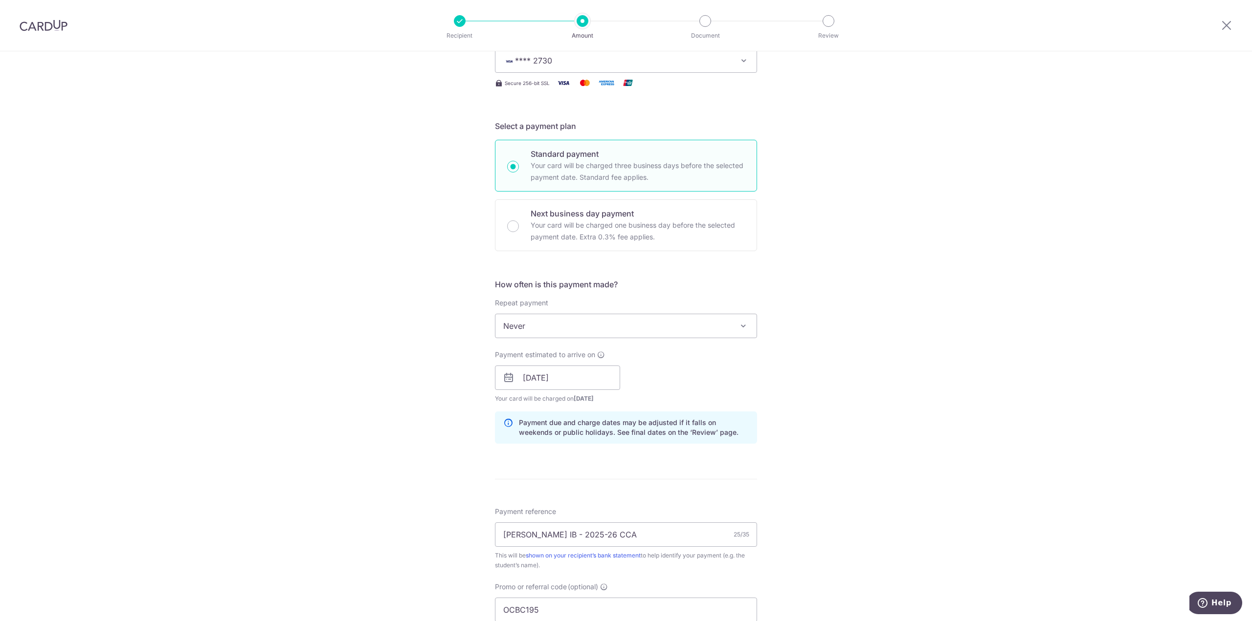
scroll to position [0, 0]
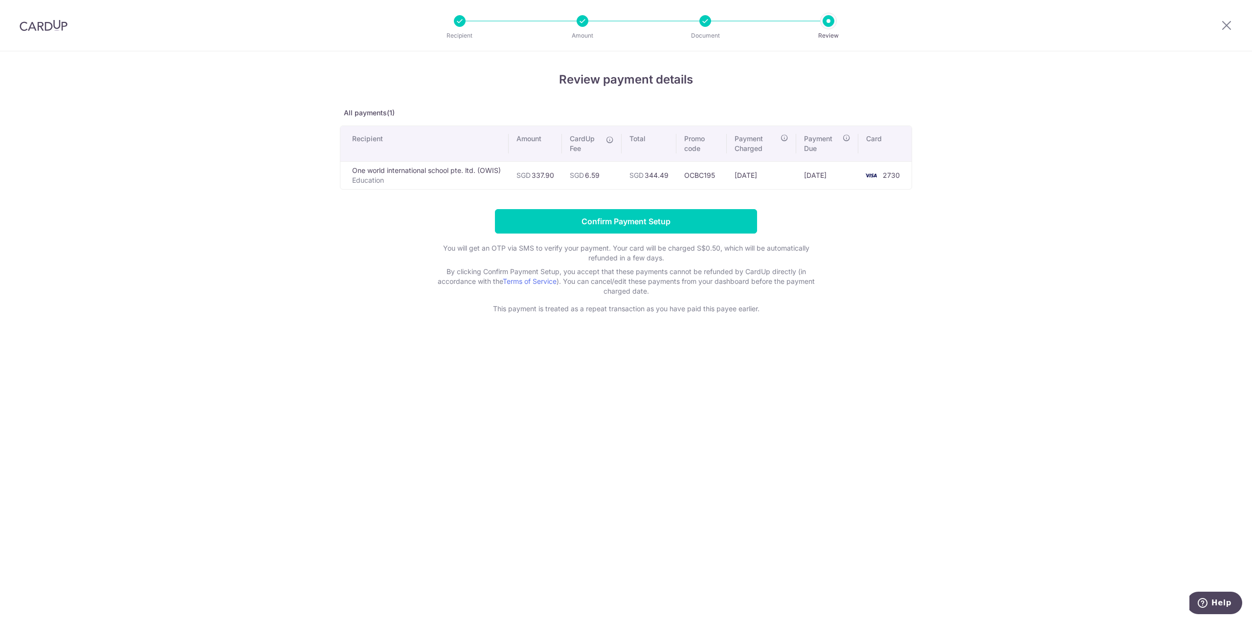
click at [706, 21] on div at bounding box center [705, 21] width 12 height 12
click at [624, 228] on input "Confirm Payment Setup" at bounding box center [626, 221] width 262 height 24
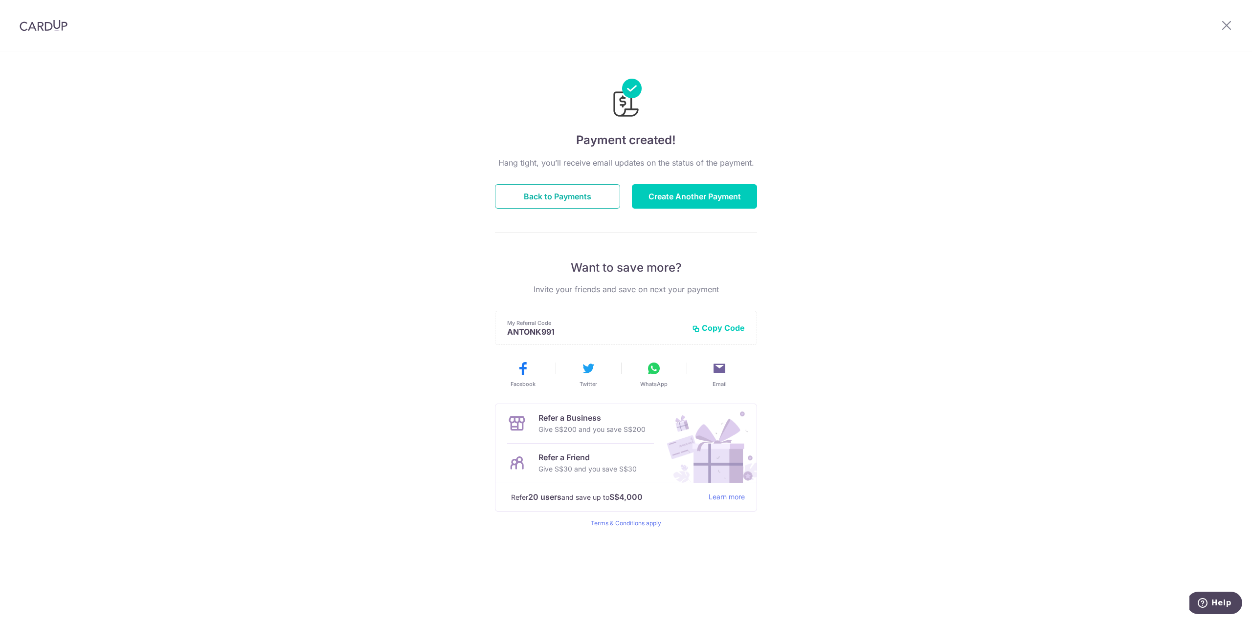
click at [533, 202] on button "Back to Payments" at bounding box center [557, 196] width 125 height 24
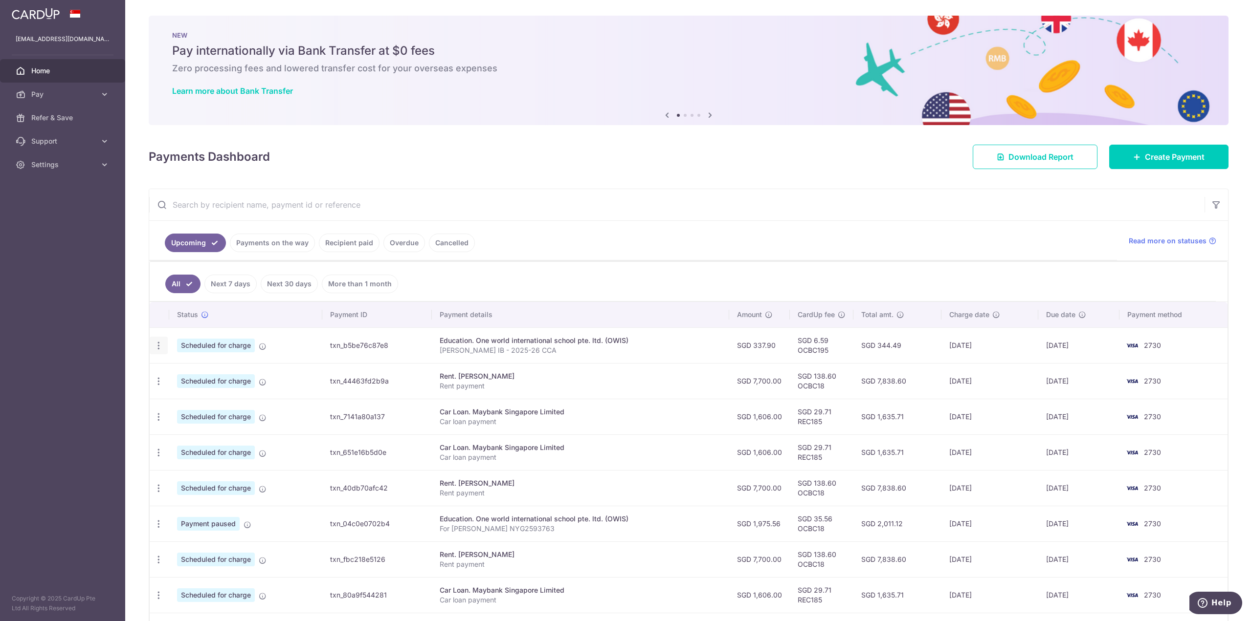
click at [161, 346] on icon "button" at bounding box center [159, 346] width 10 height 10
click at [185, 368] on span "Update payment" at bounding box center [211, 373] width 67 height 12
radio input "true"
type input "337.90"
type input "[DATE]"
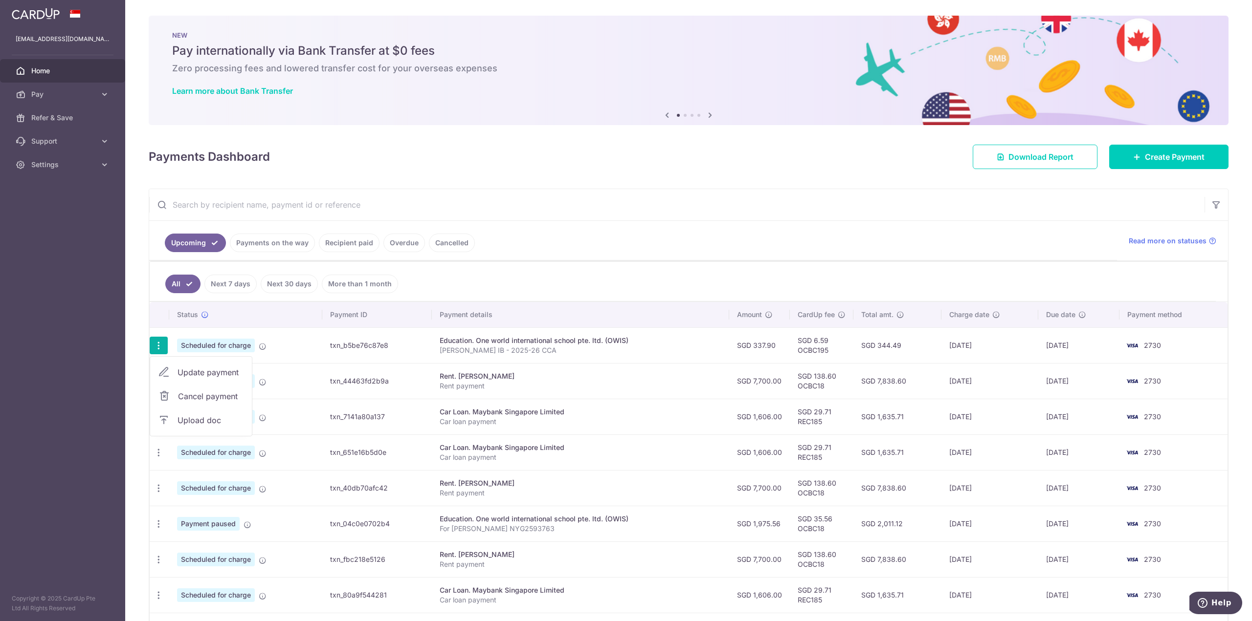
type input "[PERSON_NAME] IB - 2025-26 CCA"
type input "OCBC195"
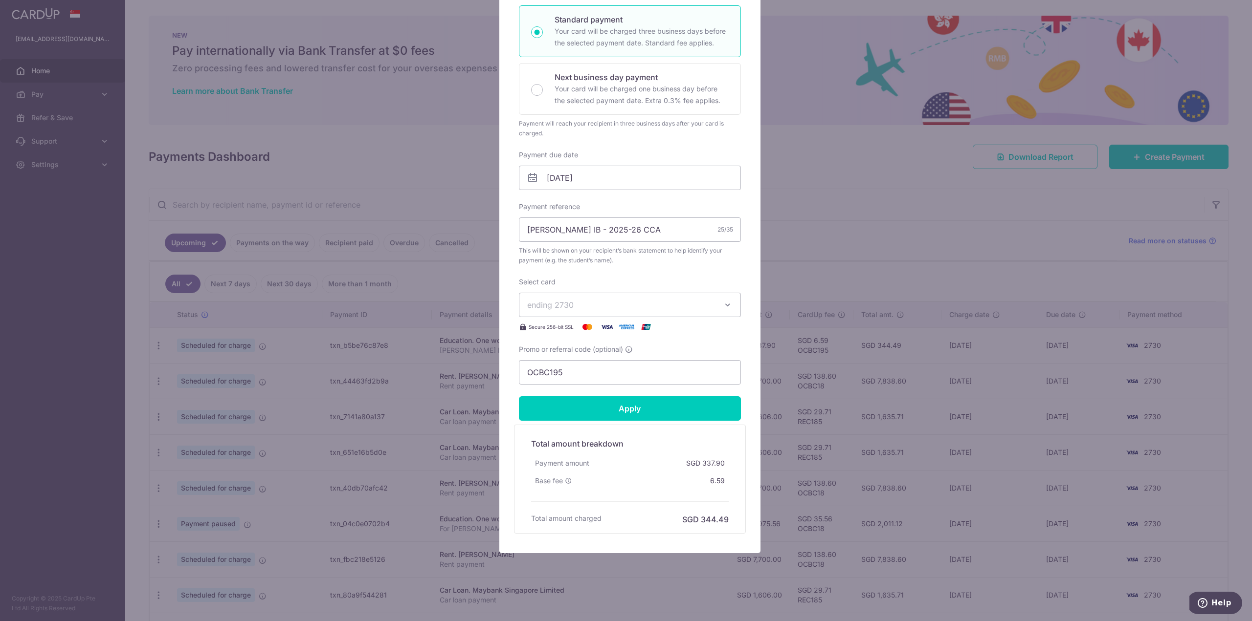
scroll to position [169, 0]
click at [612, 412] on input "Apply" at bounding box center [630, 408] width 222 height 24
type input "Successfully Applied"
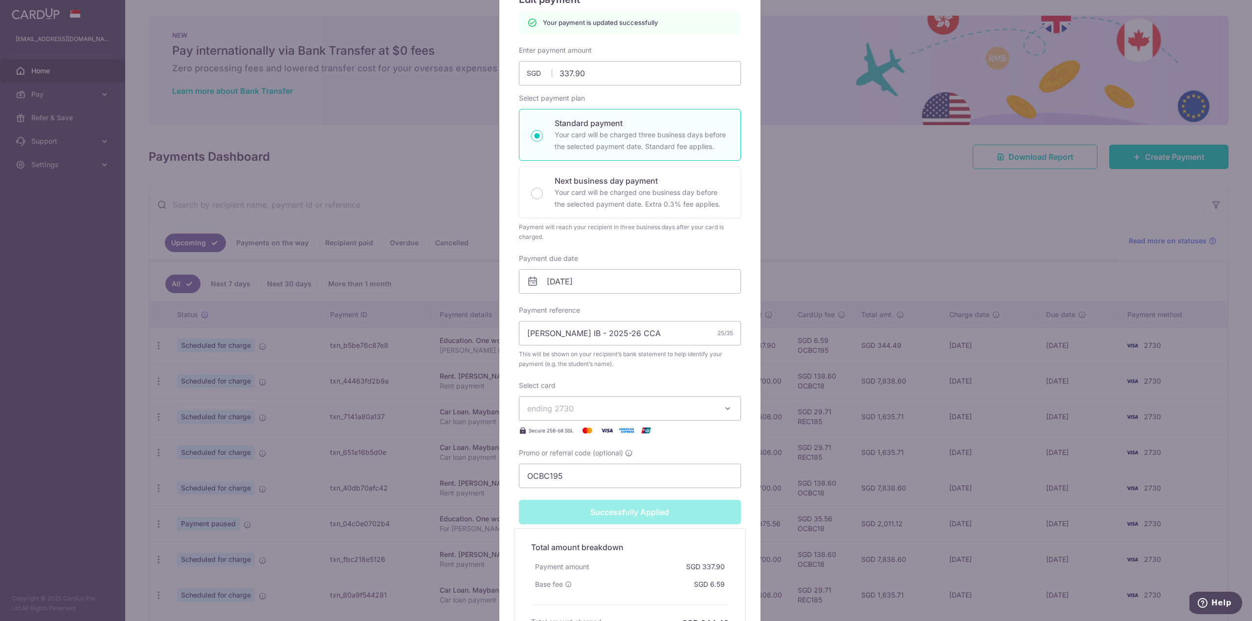
scroll to position [0, 0]
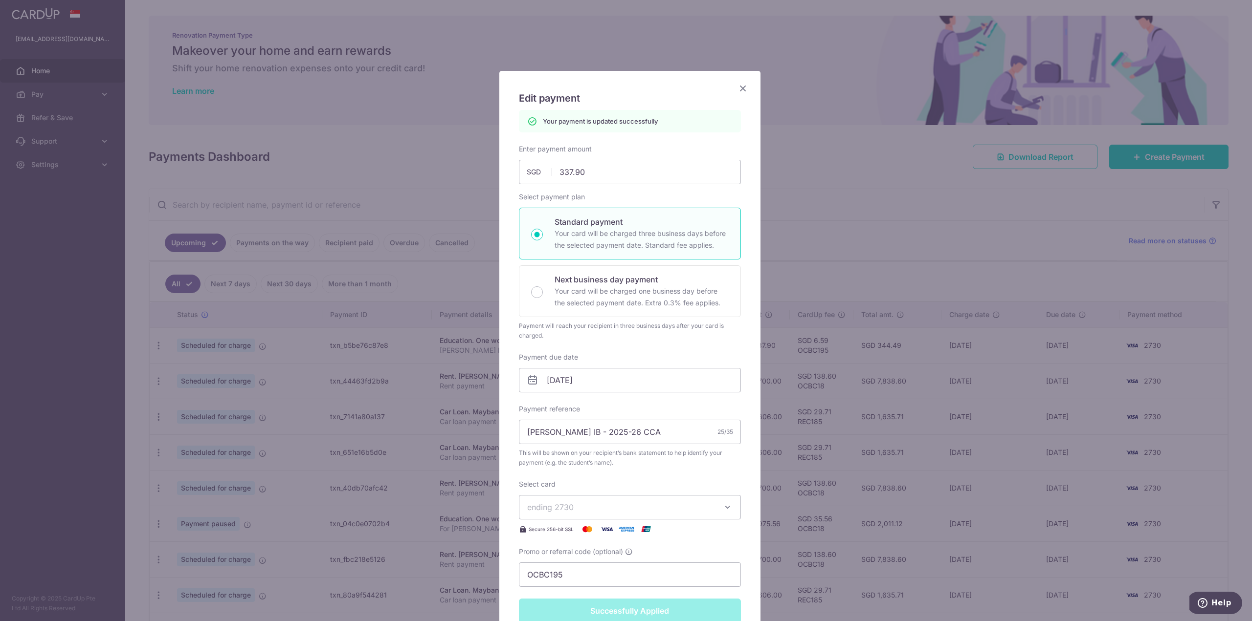
click at [739, 87] on icon "Close" at bounding box center [743, 88] width 12 height 12
